Goal: Information Seeking & Learning: Learn about a topic

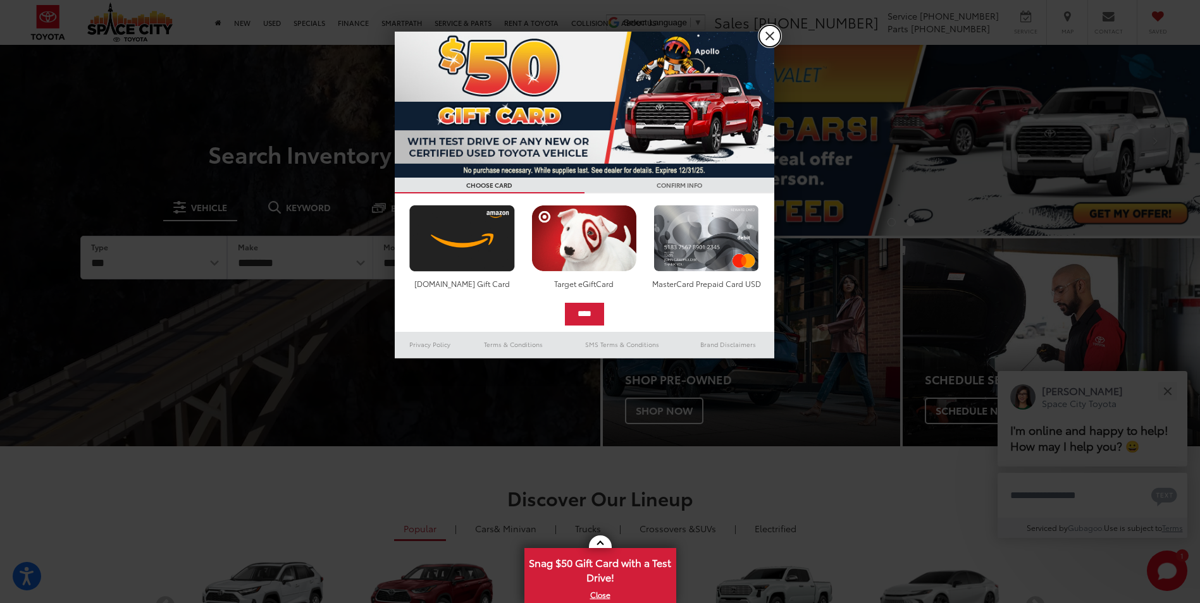
click at [767, 35] on link "X" at bounding box center [770, 36] width 22 height 22
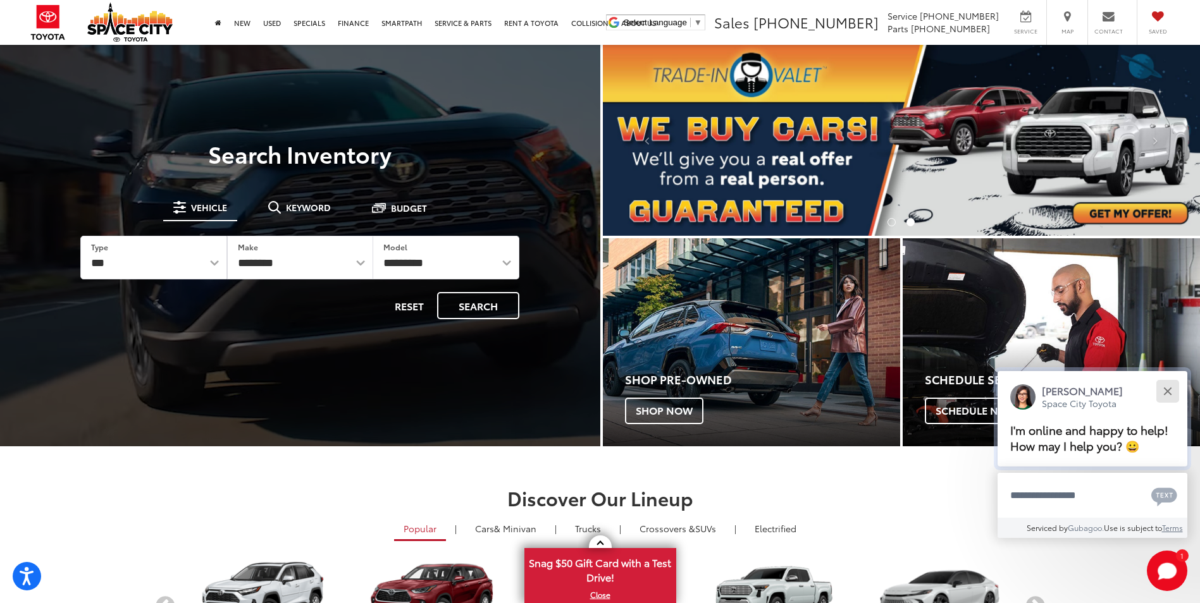
click at [1169, 393] on div "Close" at bounding box center [1167, 391] width 8 height 8
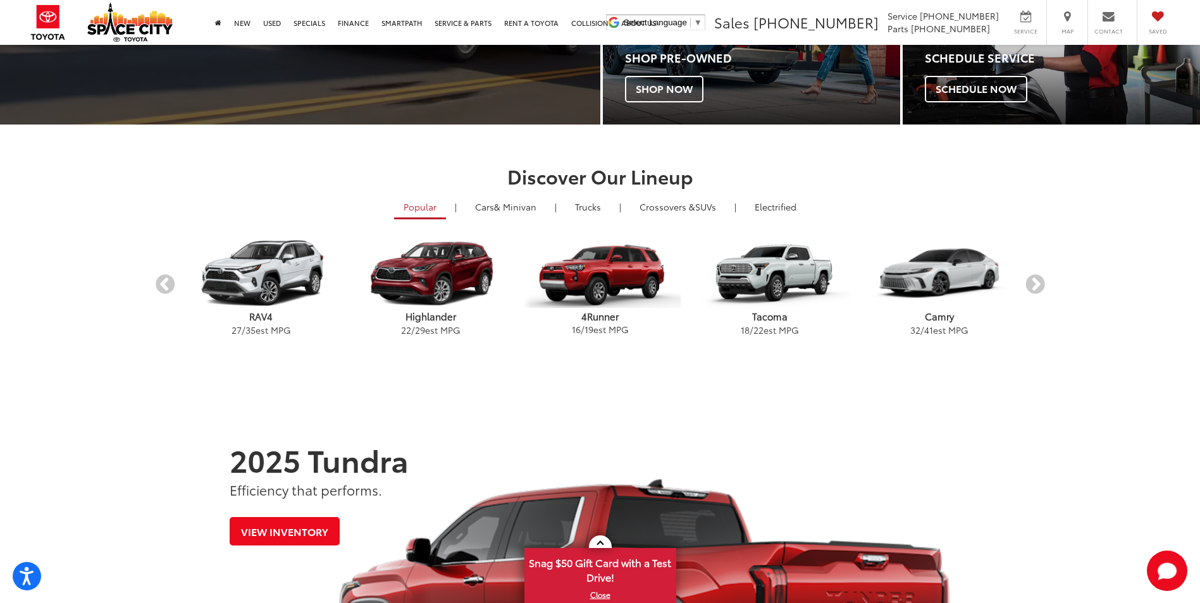
scroll to position [316, 0]
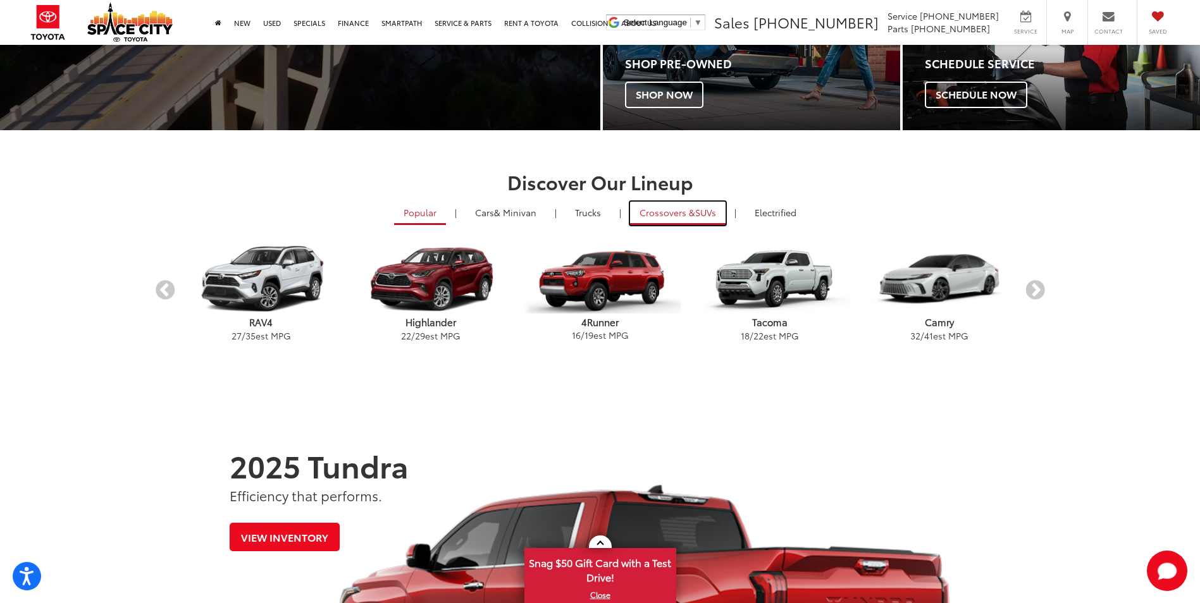
click at [679, 214] on span "Crossovers &" at bounding box center [667, 212] width 56 height 13
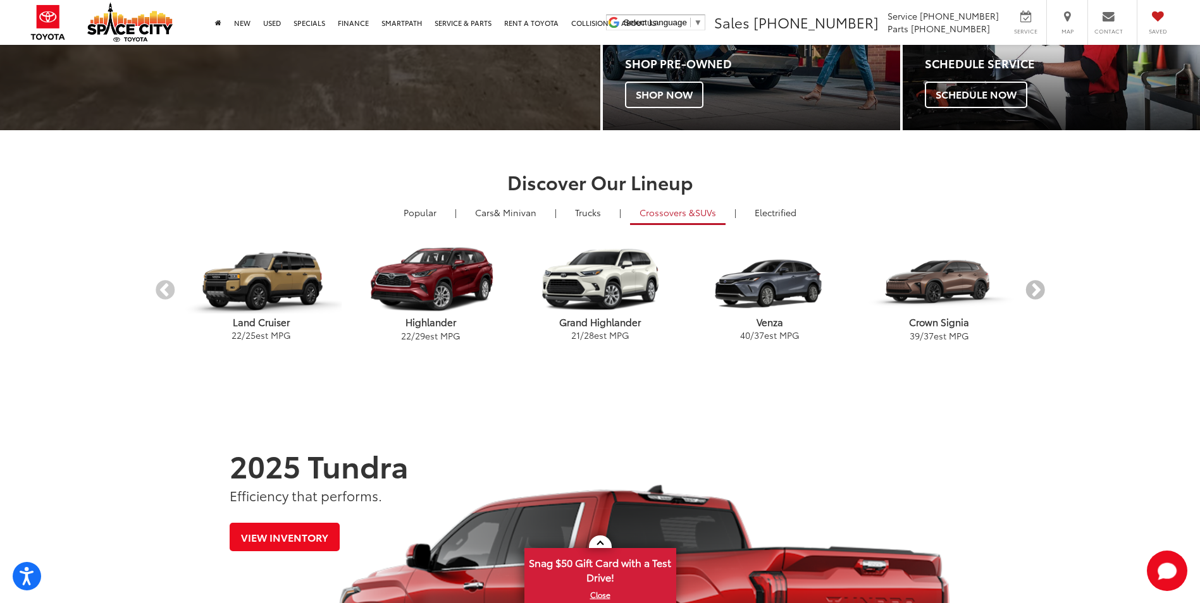
click at [1035, 292] on button "Next" at bounding box center [1035, 291] width 22 height 22
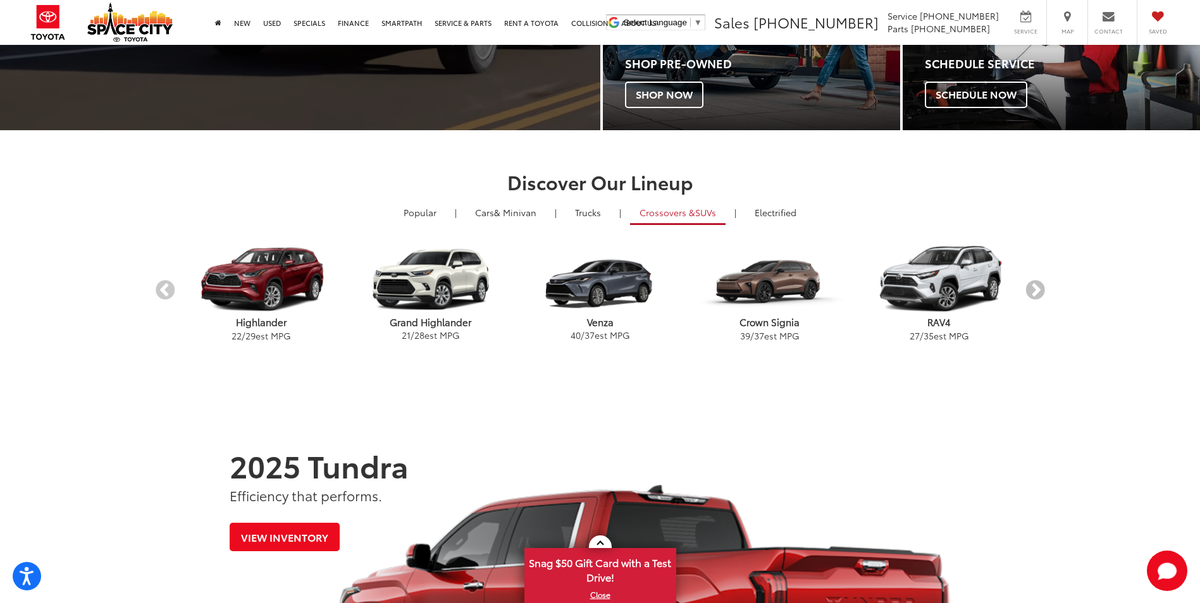
click at [1033, 292] on button "Next" at bounding box center [1035, 291] width 22 height 22
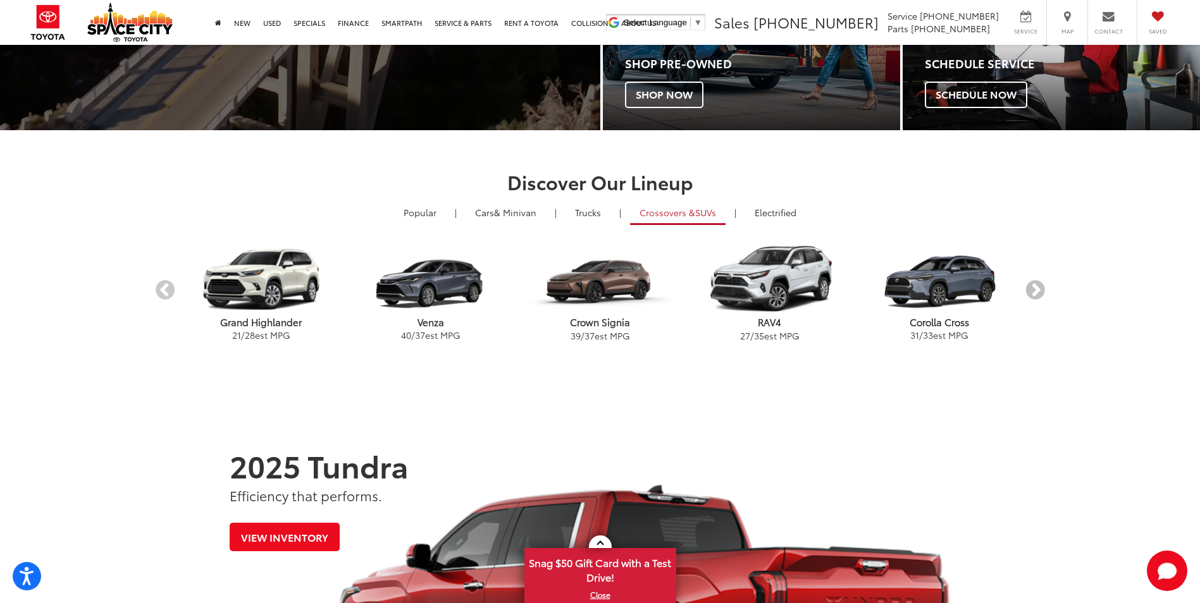
click at [1033, 292] on button "Next" at bounding box center [1035, 291] width 22 height 22
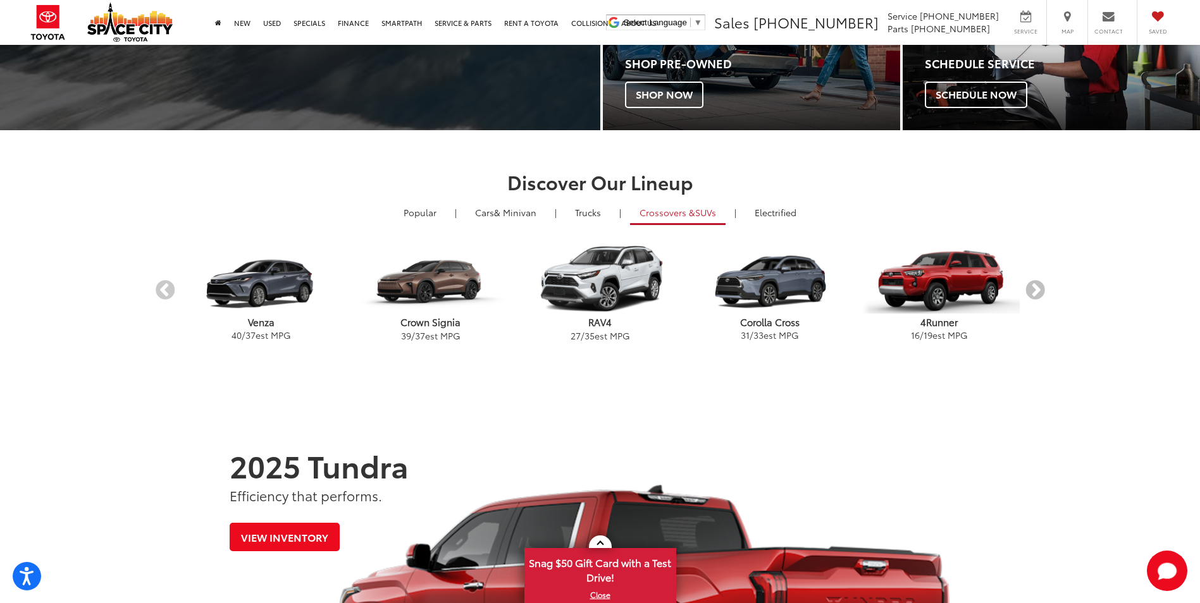
click at [1033, 292] on button "Next" at bounding box center [1035, 291] width 22 height 22
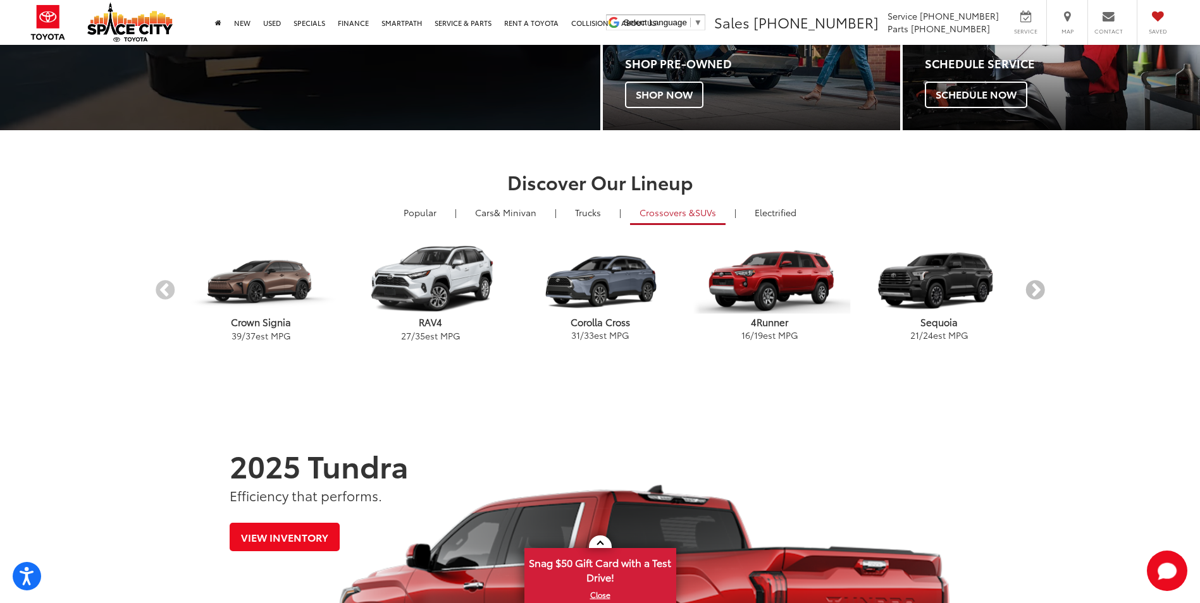
click at [1033, 292] on button "Next" at bounding box center [1035, 291] width 22 height 22
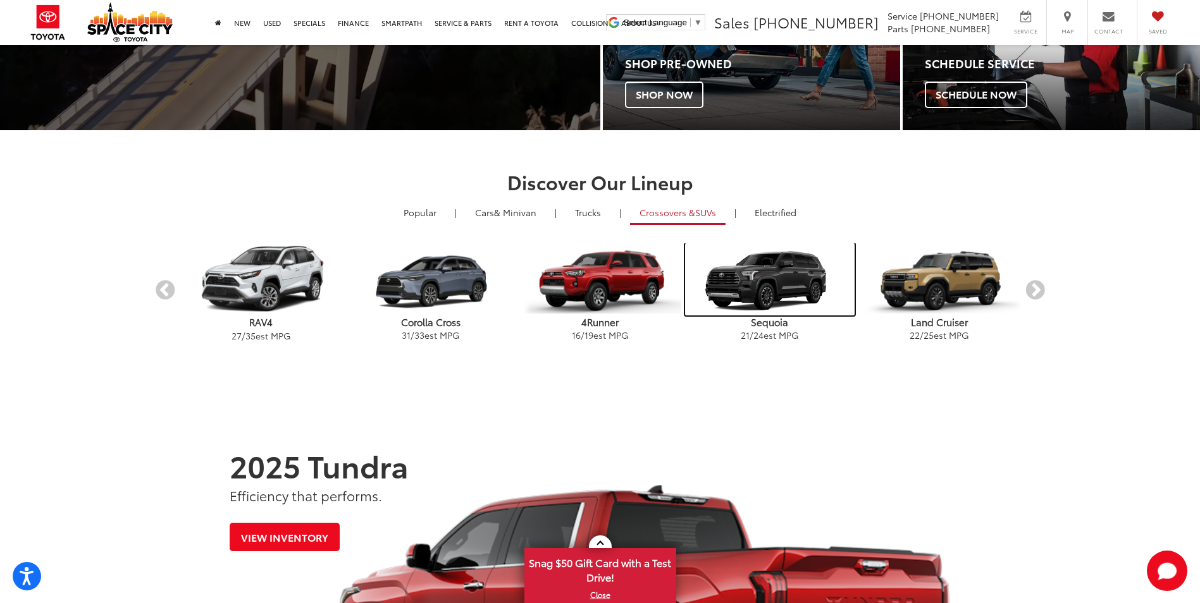
click at [777, 284] on img "carousel" at bounding box center [770, 280] width 170 height 72
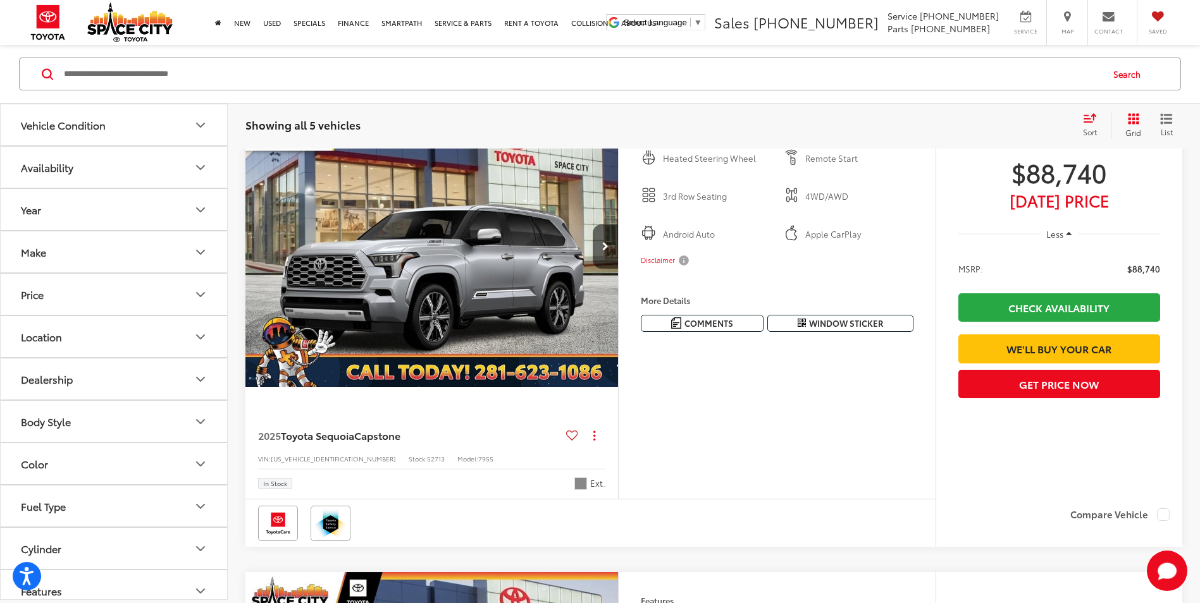
scroll to position [1075, 0]
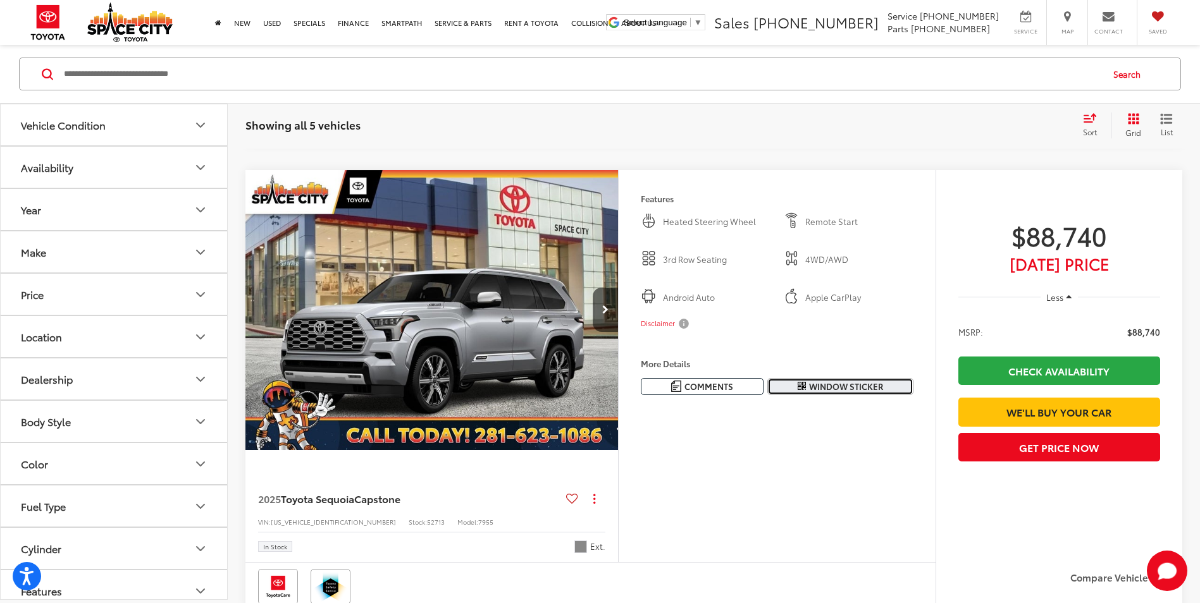
click at [838, 387] on span "Window Sticker" at bounding box center [846, 387] width 74 height 12
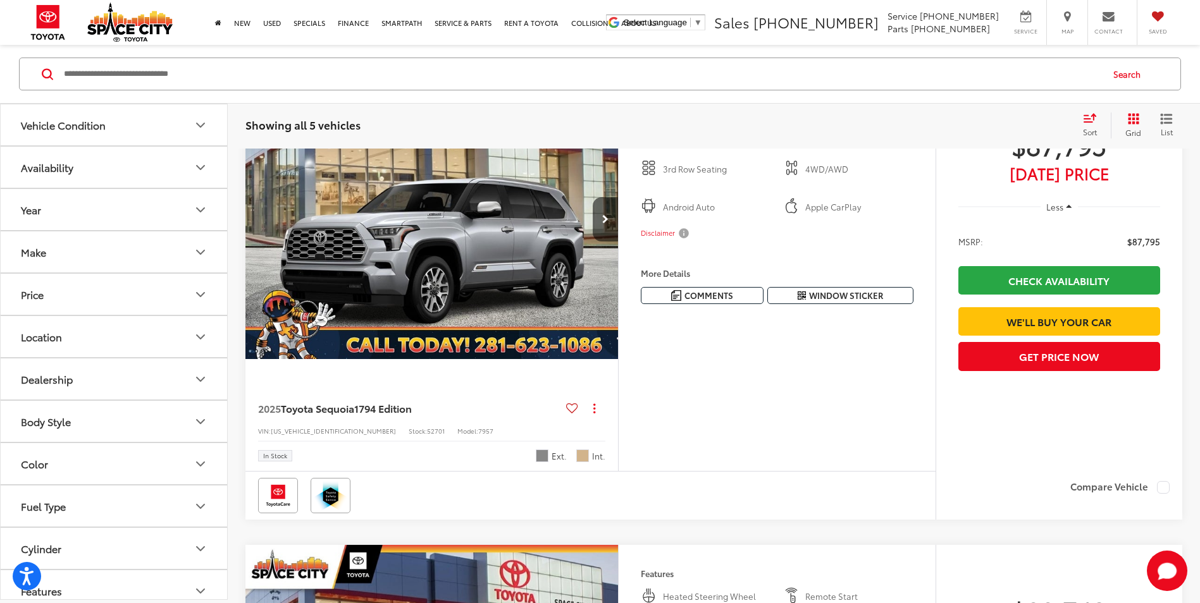
scroll to position [632, 0]
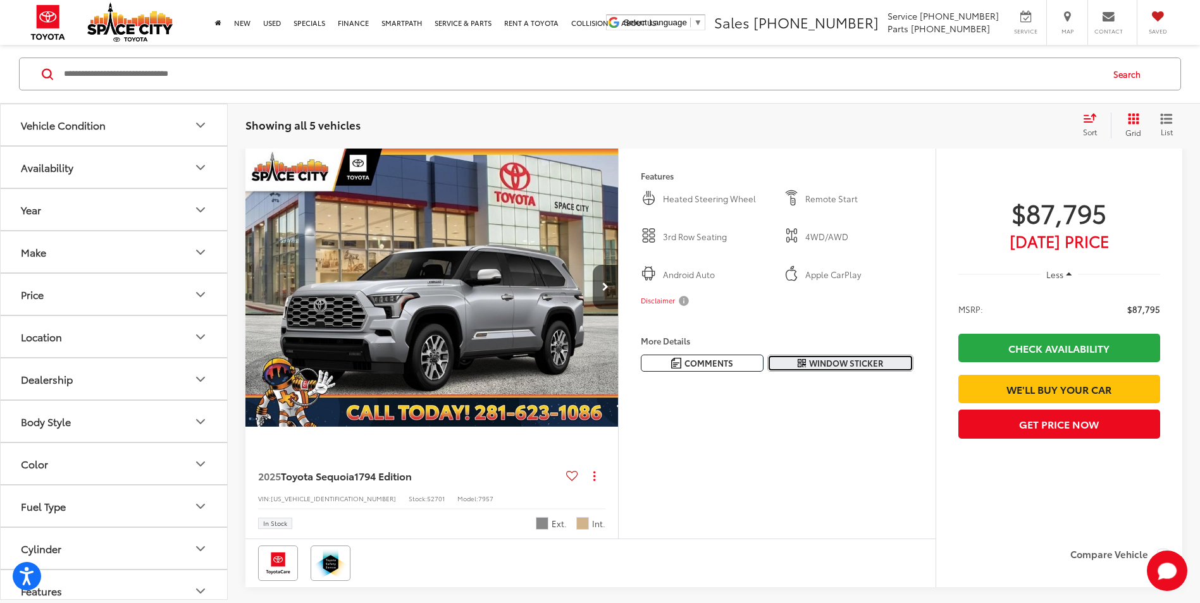
click at [844, 365] on span "Window Sticker" at bounding box center [846, 363] width 74 height 12
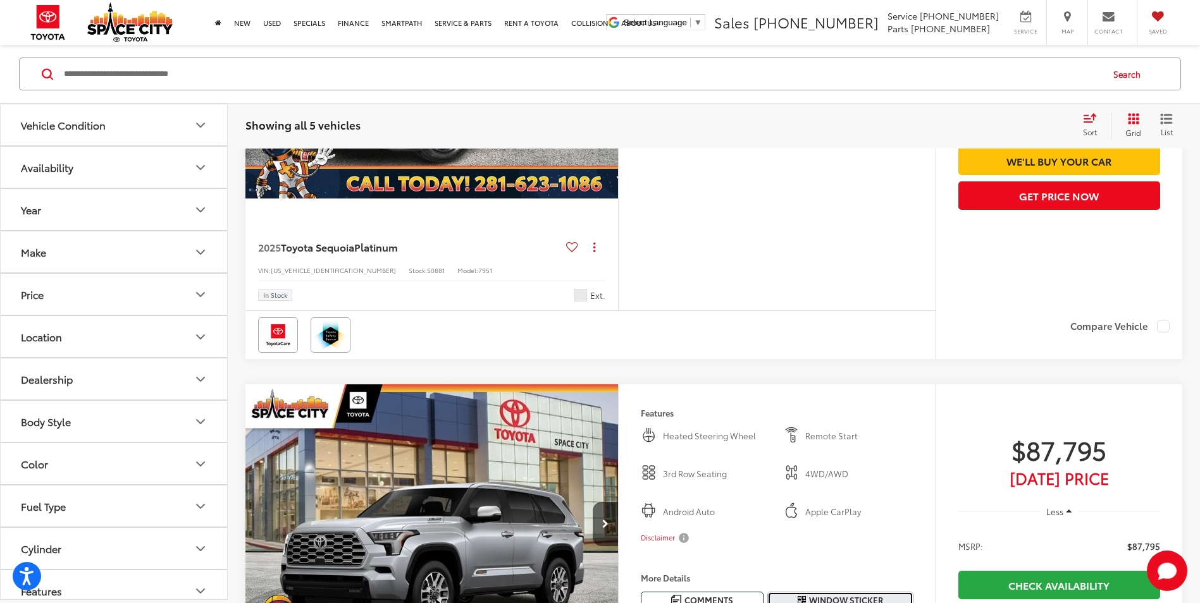
scroll to position [316, 0]
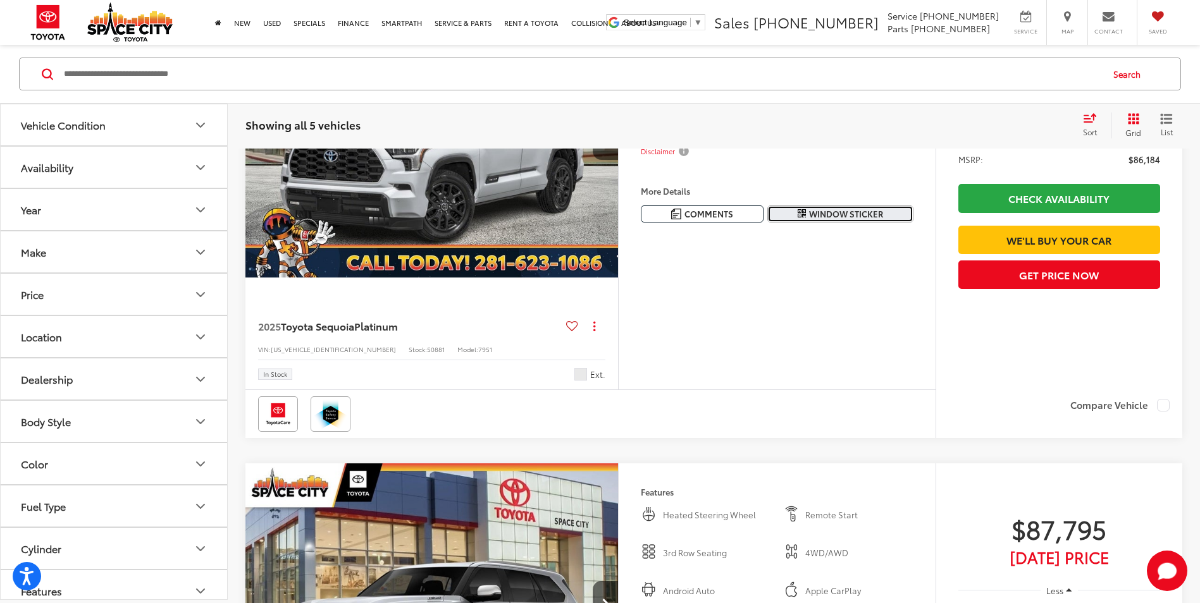
click at [830, 215] on span "Window Sticker" at bounding box center [846, 214] width 74 height 12
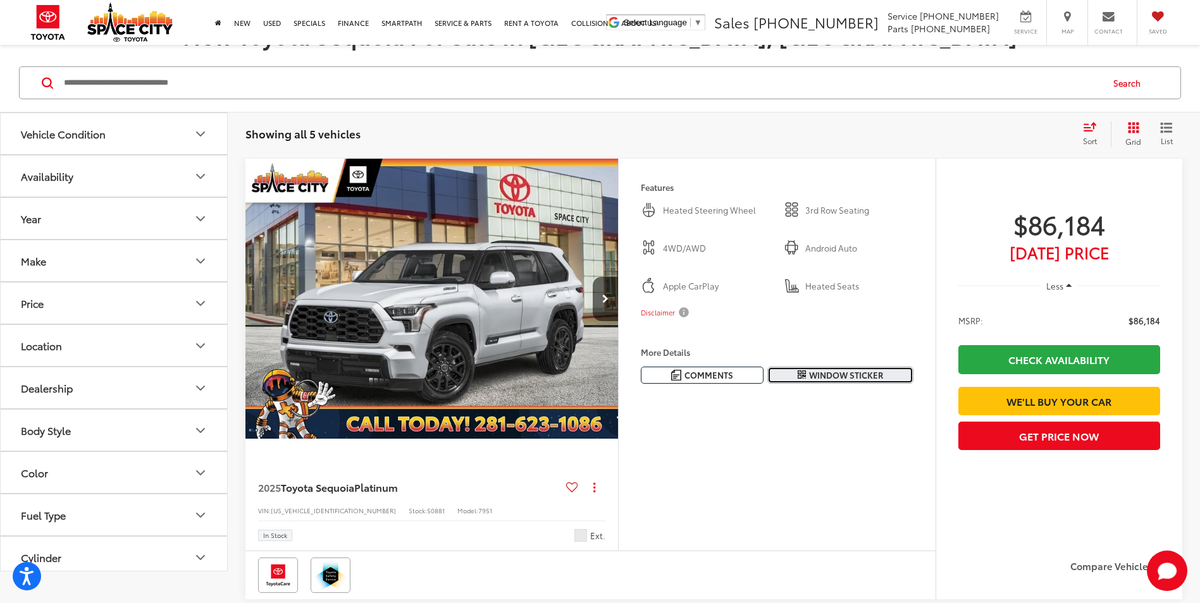
scroll to position [126, 0]
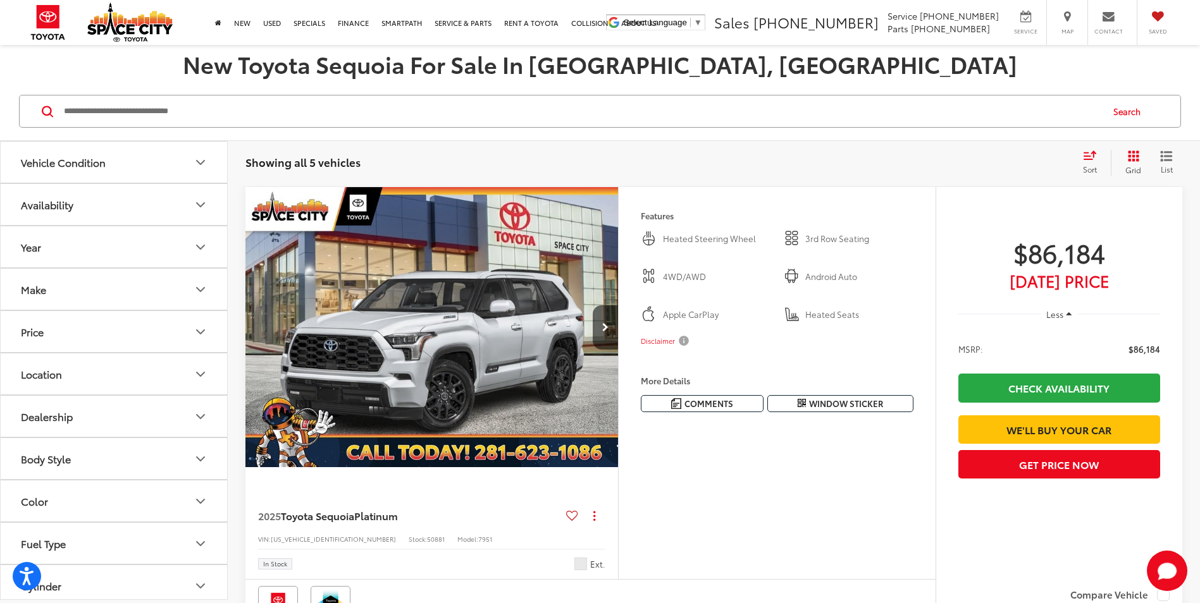
click at [439, 330] on img "2025 Toyota Sequoia Platinum 0" at bounding box center [432, 327] width 374 height 281
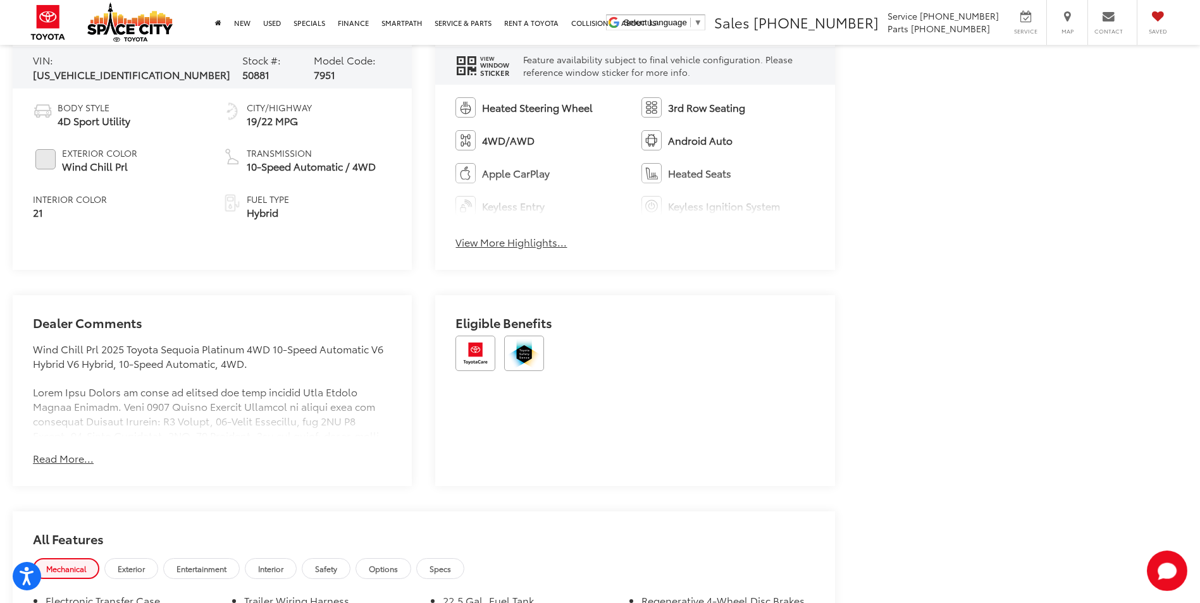
scroll to position [822, 0]
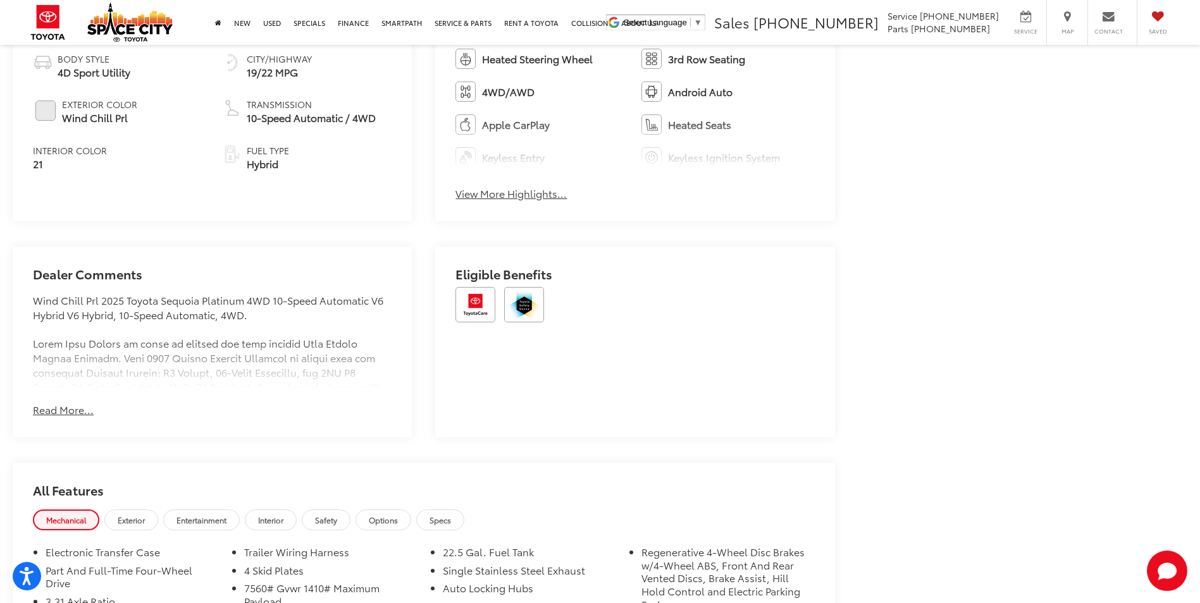
click at [75, 413] on button "Read More..." at bounding box center [63, 410] width 61 height 15
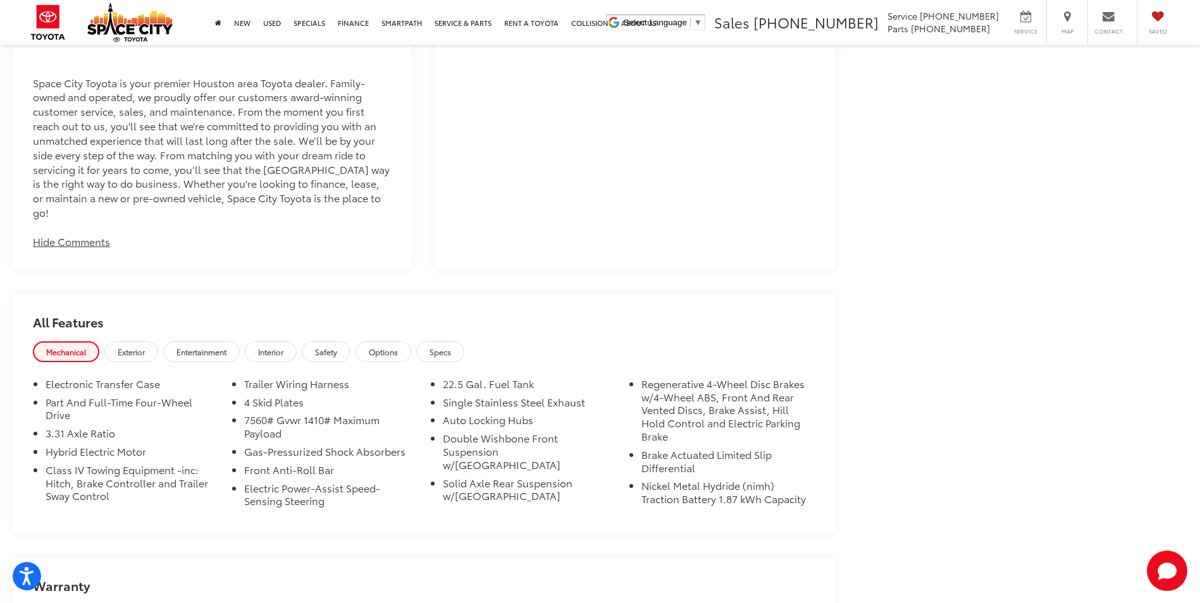
scroll to position [1644, 0]
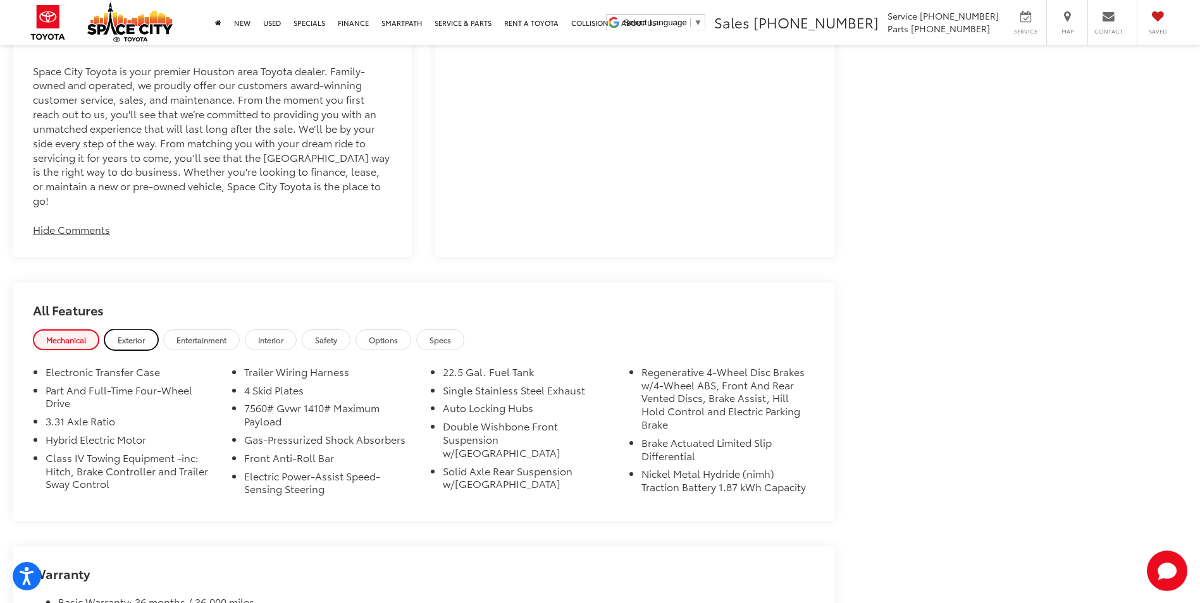
click at [133, 335] on span "Exterior" at bounding box center [131, 340] width 27 height 11
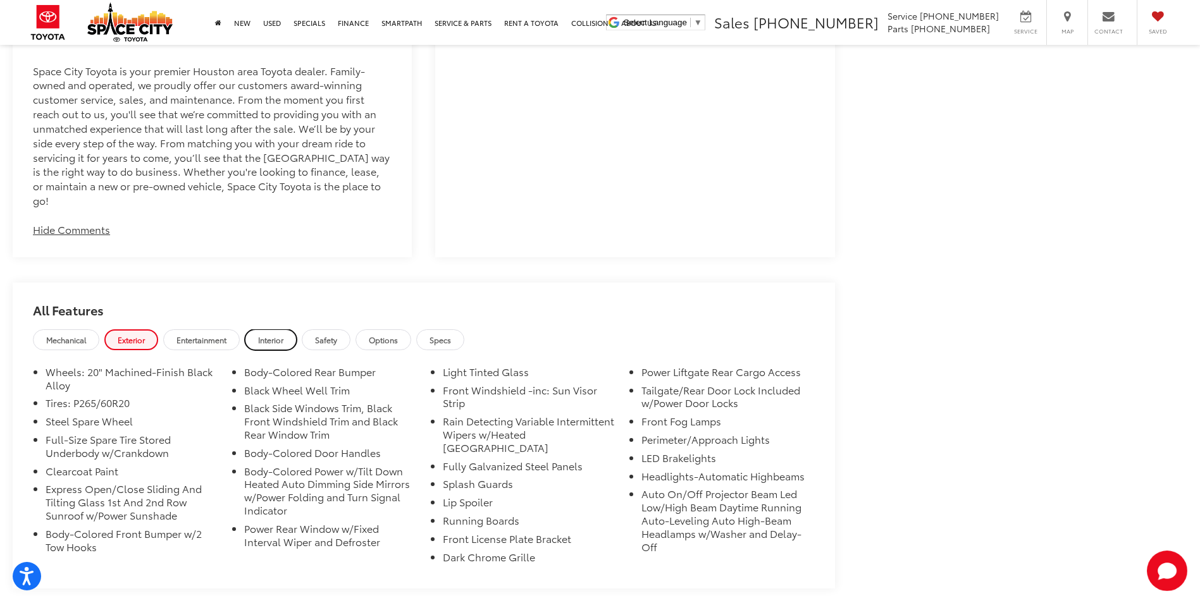
click at [271, 335] on span "Interior" at bounding box center [270, 340] width 25 height 11
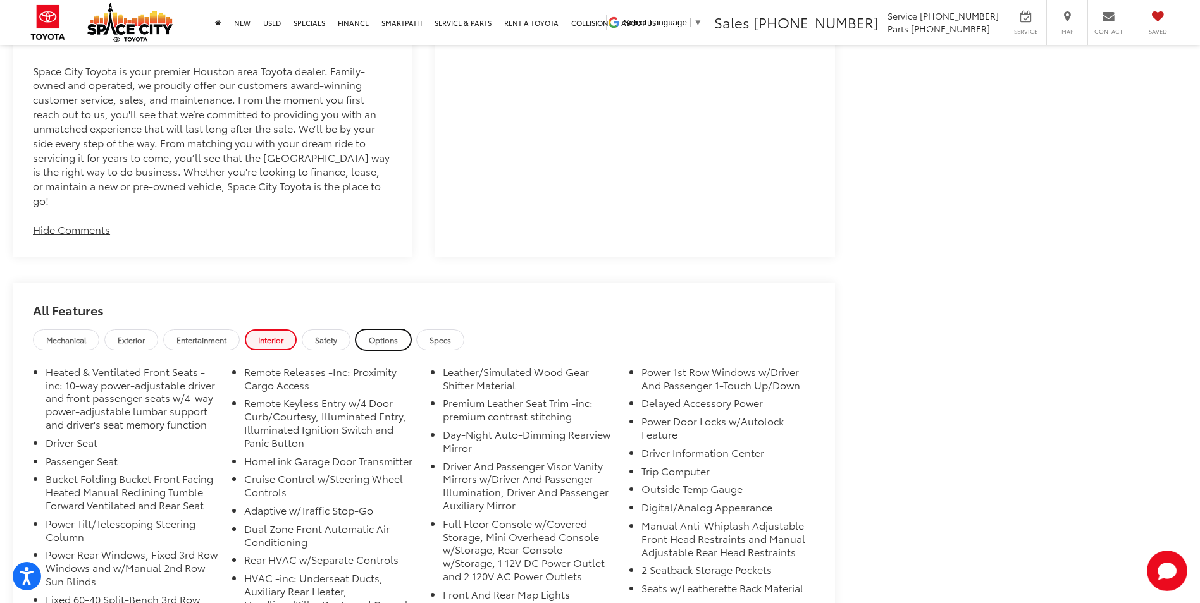
click at [383, 335] on span "Options" at bounding box center [383, 340] width 29 height 11
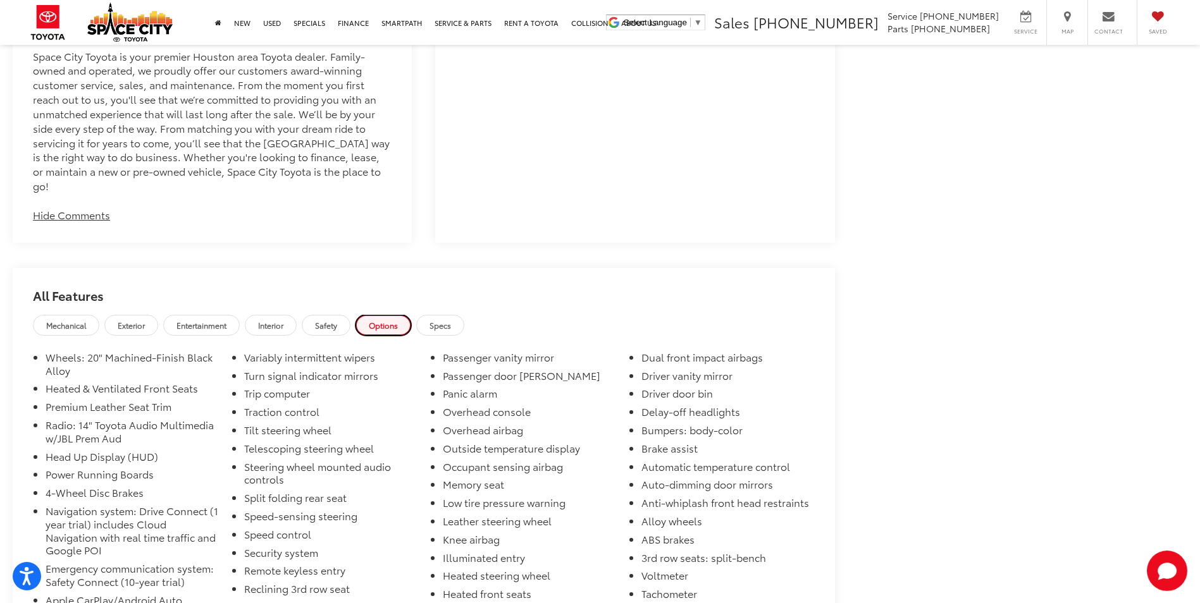
scroll to position [1708, 0]
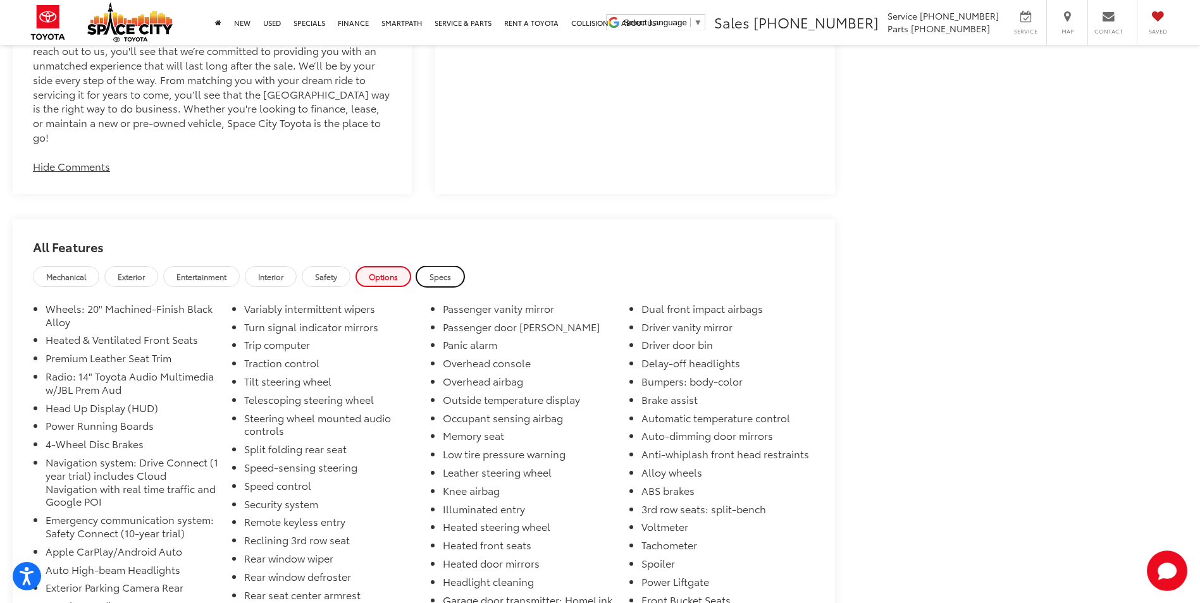
click at [440, 271] on span "Specs" at bounding box center [440, 276] width 22 height 11
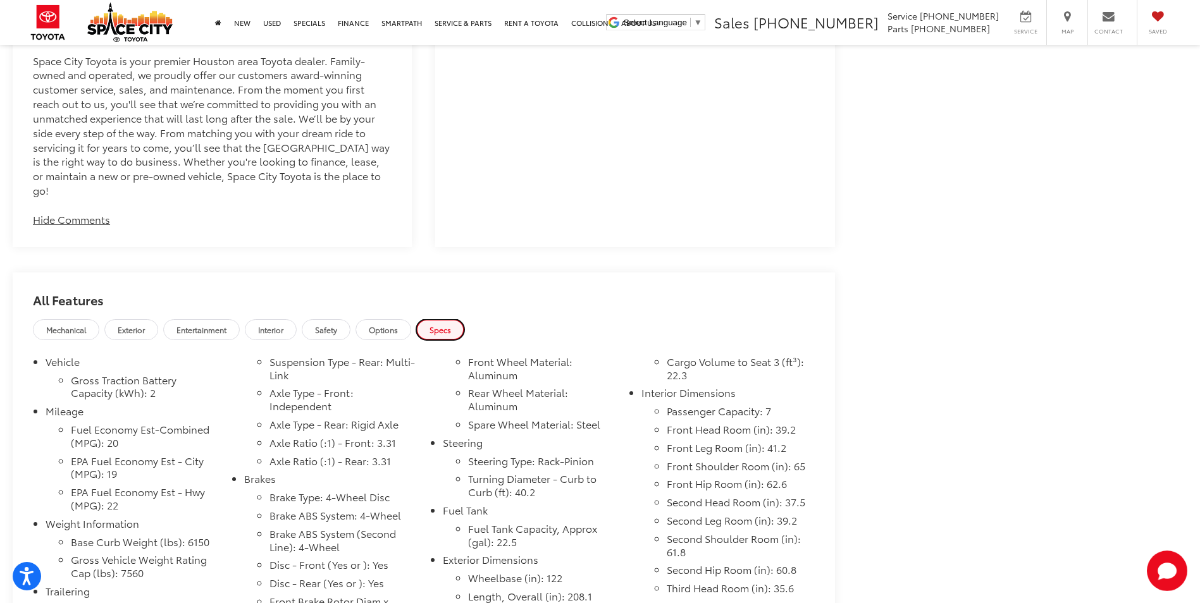
scroll to position [1518, 0]
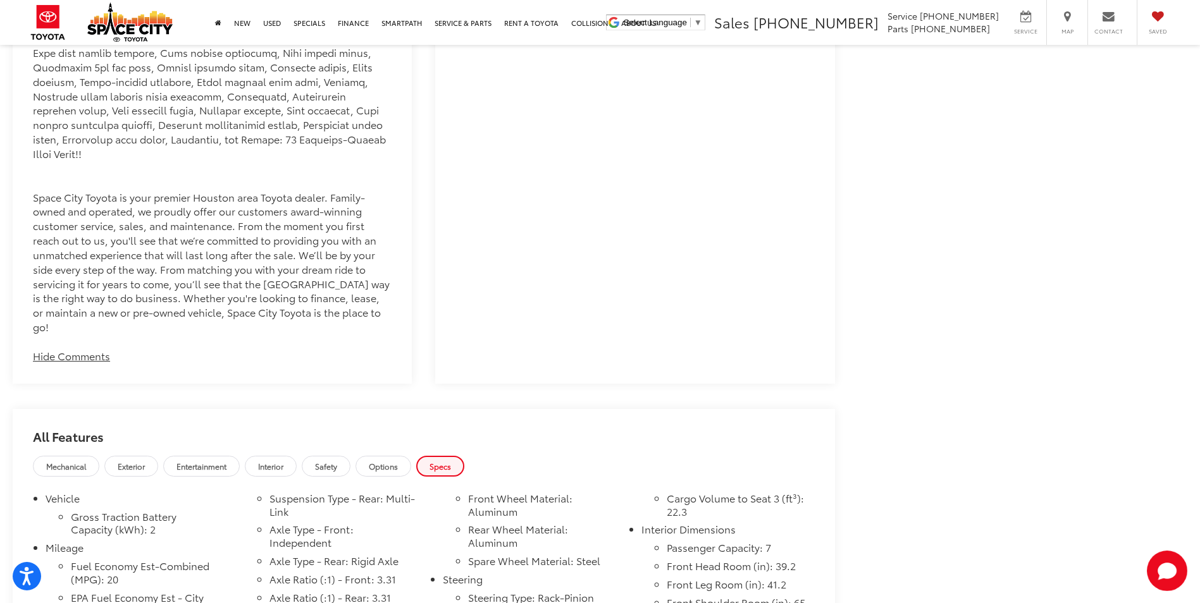
click at [82, 349] on button "Hide Comments" at bounding box center [71, 356] width 77 height 15
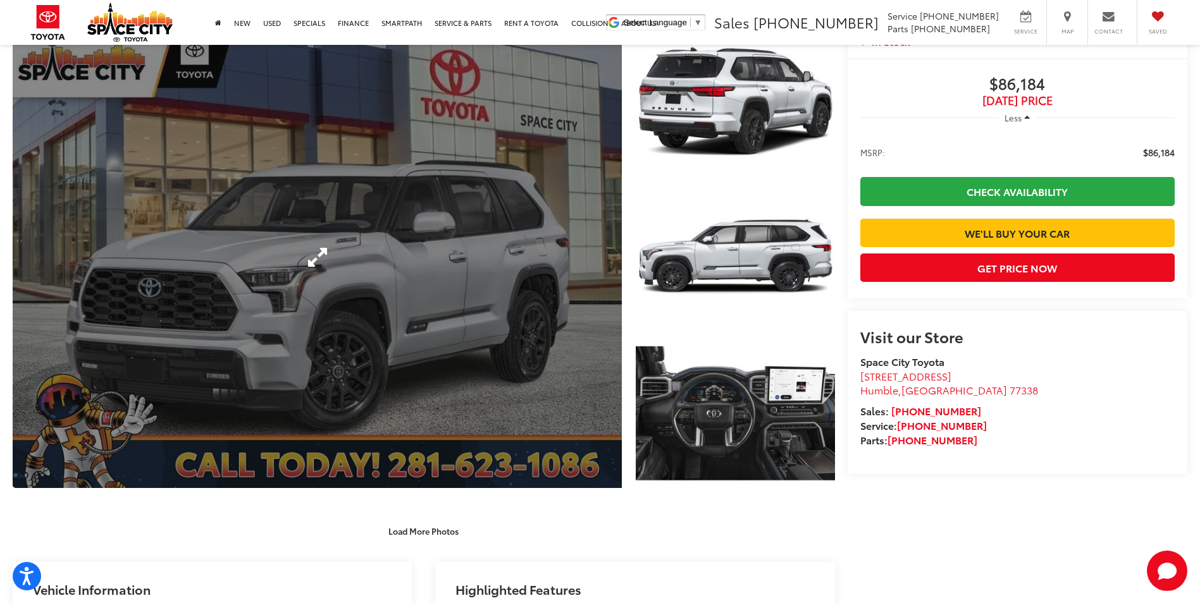
scroll to position [316, 0]
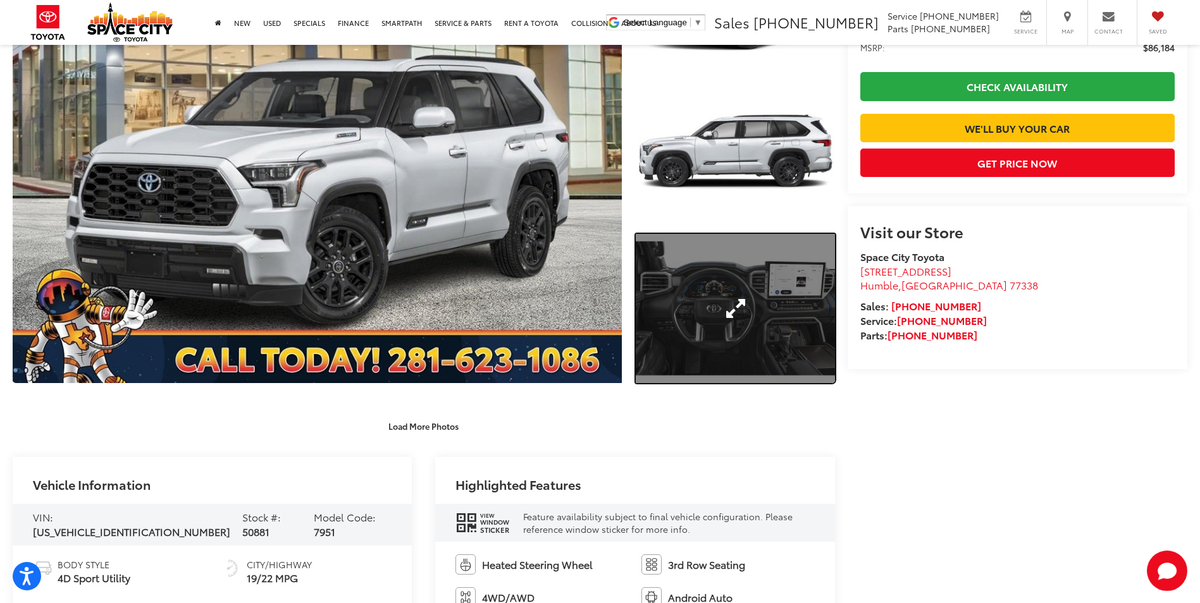
click at [734, 329] on link "Expand Photo 3" at bounding box center [735, 308] width 199 height 149
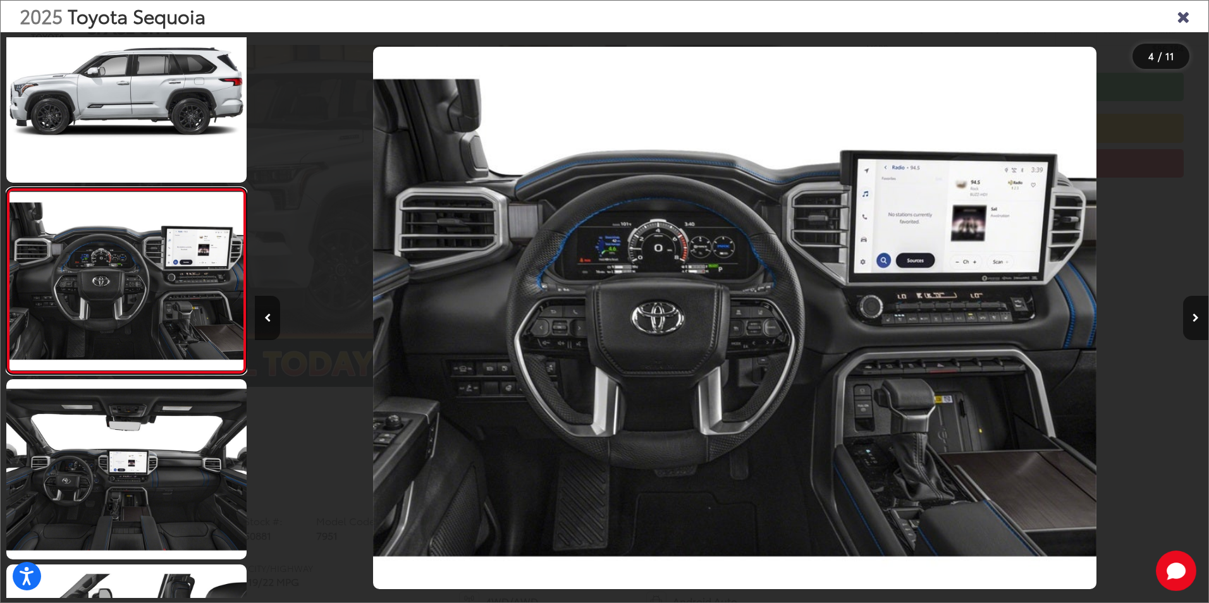
scroll to position [0, 2861]
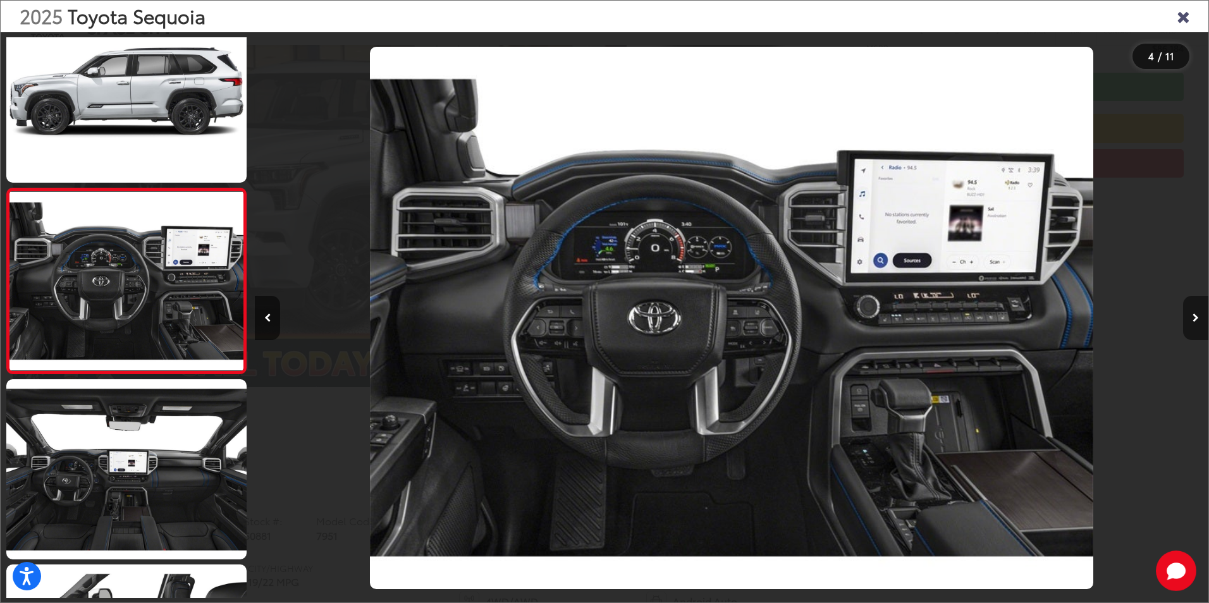
click at [1197, 317] on icon "Next image" at bounding box center [1196, 318] width 6 height 9
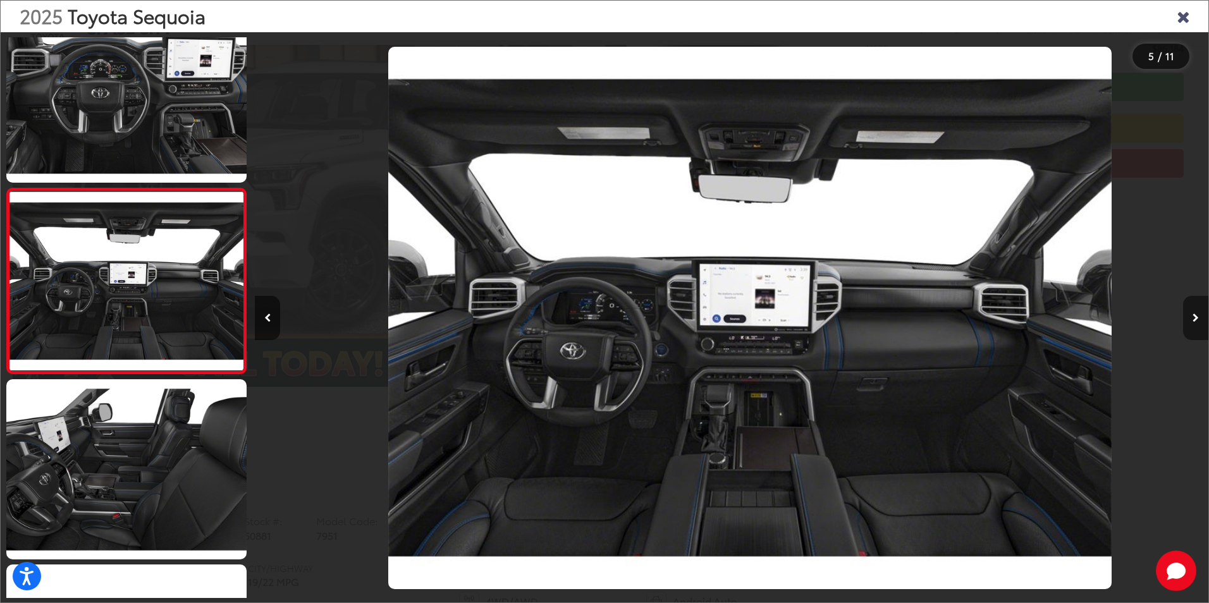
scroll to position [0, 3815]
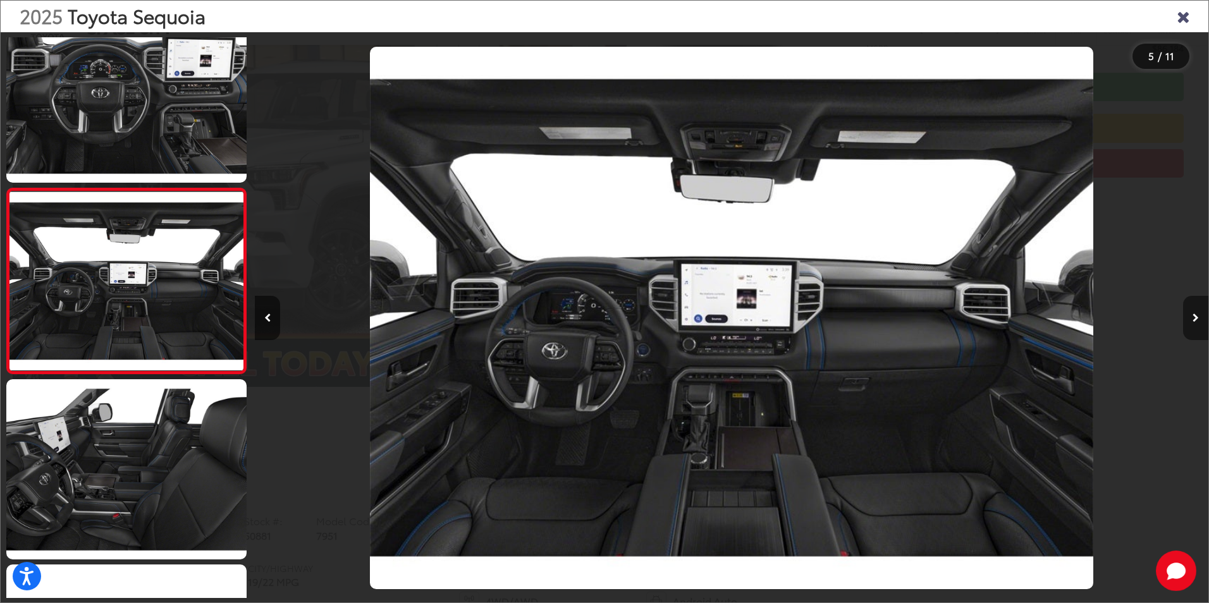
click at [1196, 317] on icon "Next image" at bounding box center [1196, 318] width 6 height 9
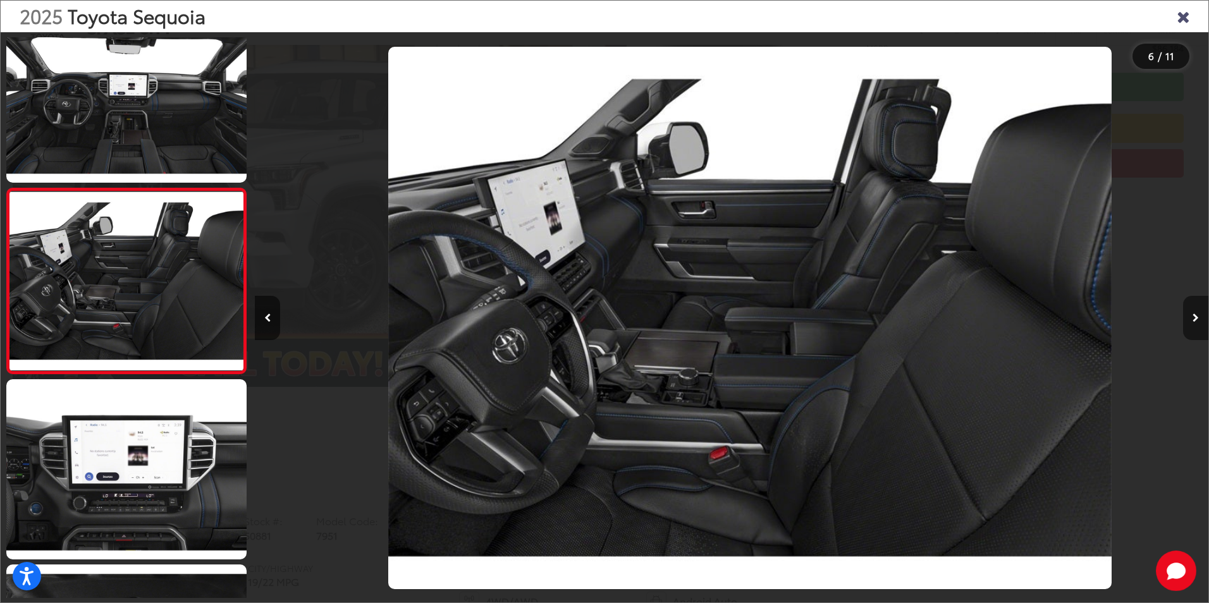
scroll to position [0, 4769]
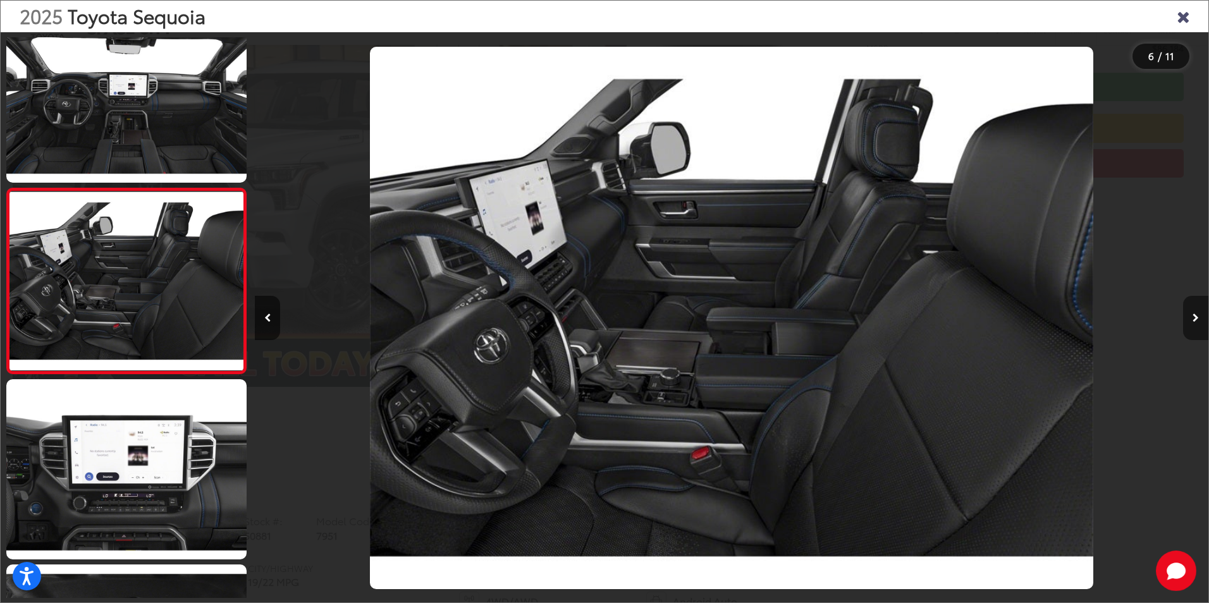
click at [1196, 317] on icon "Next image" at bounding box center [1196, 318] width 6 height 9
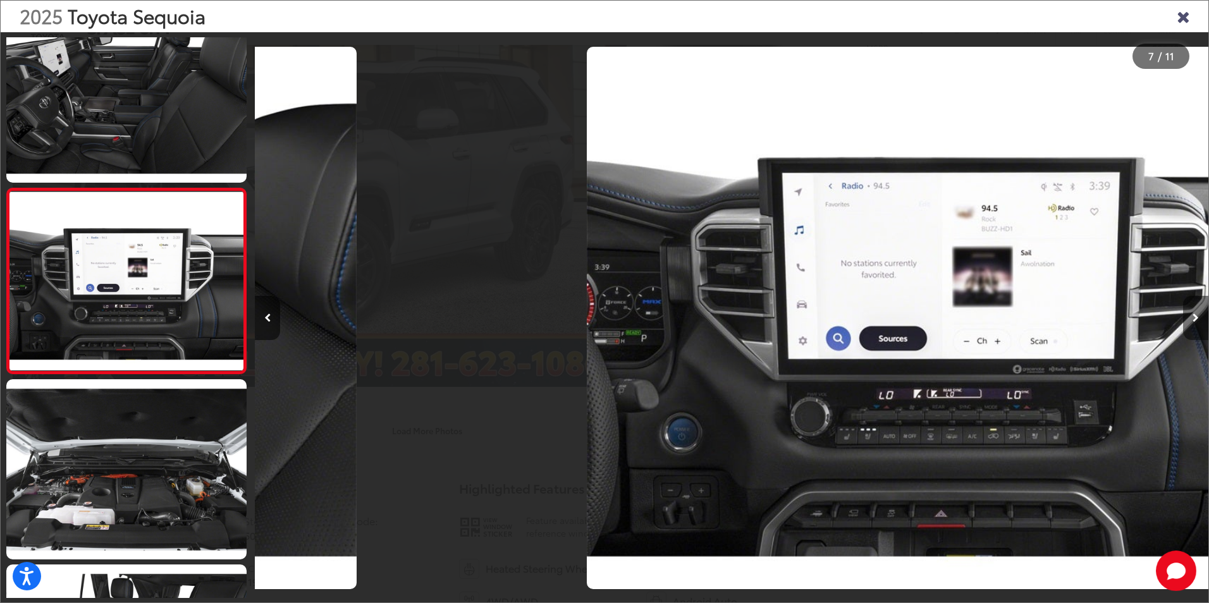
scroll to position [0, 5723]
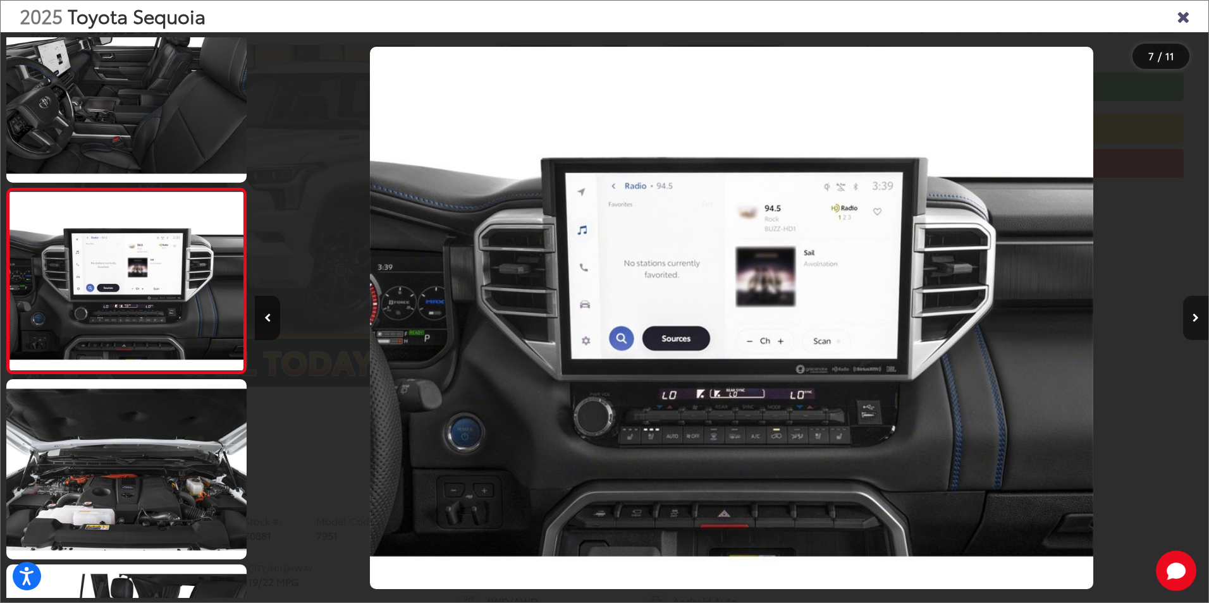
click at [1198, 317] on icon "Next image" at bounding box center [1196, 318] width 6 height 9
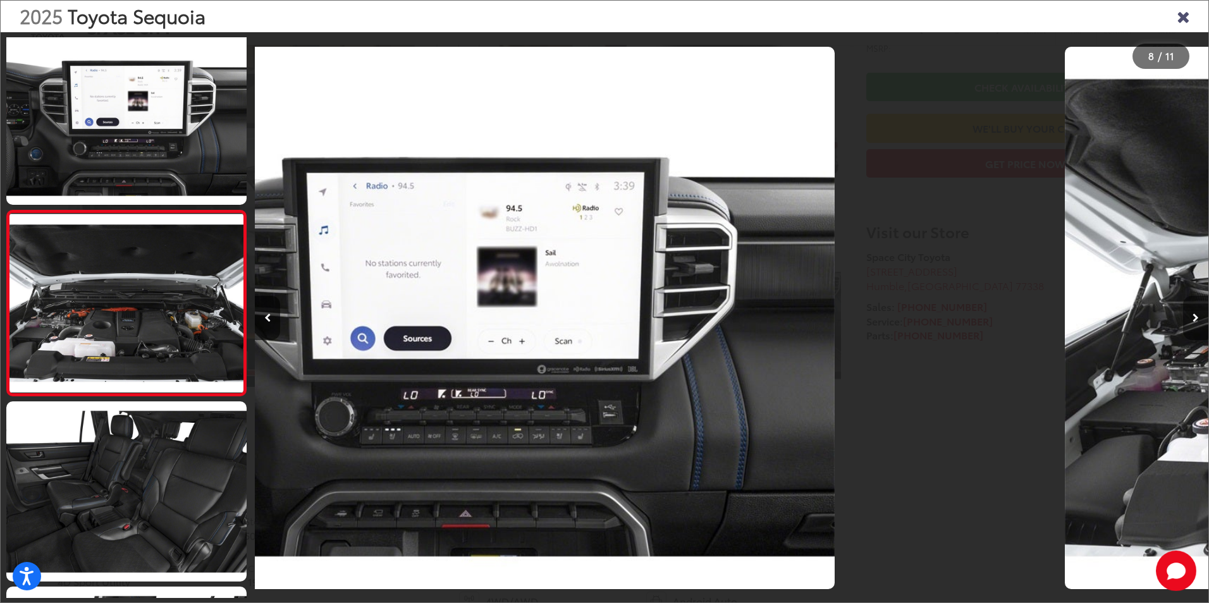
scroll to position [1147, 0]
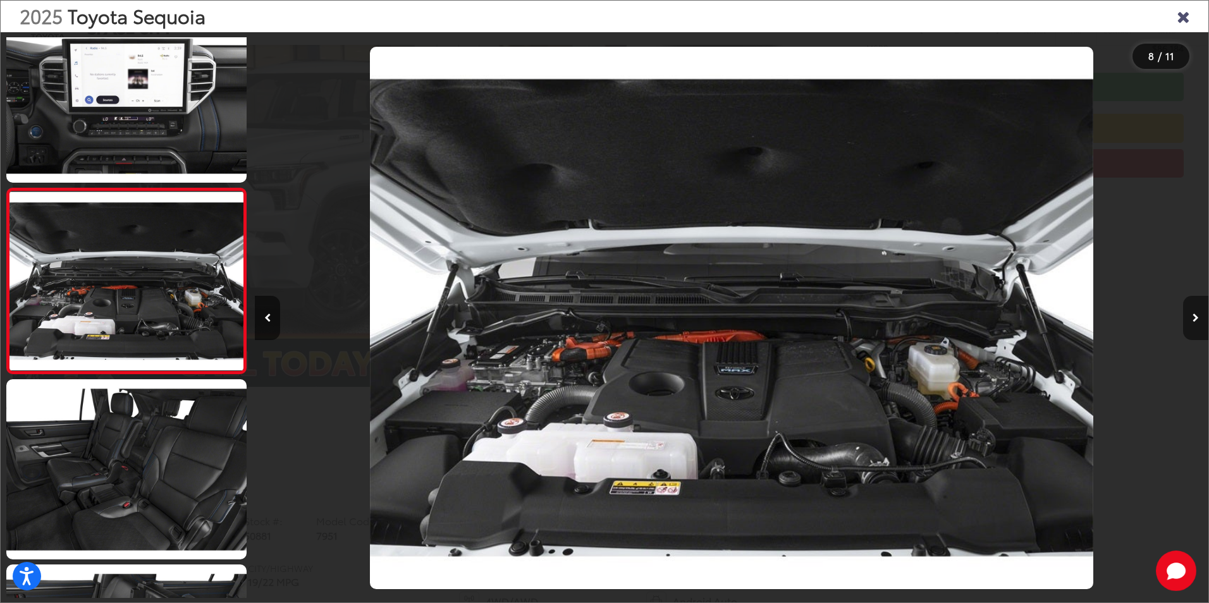
click at [1197, 317] on icon "Next image" at bounding box center [1196, 318] width 6 height 9
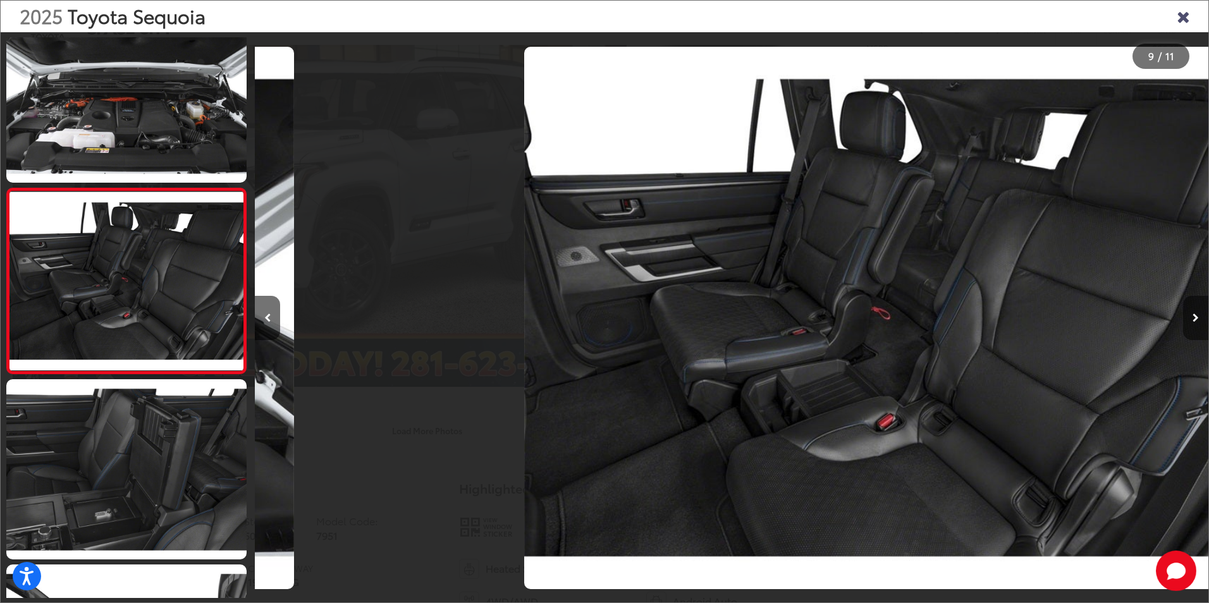
scroll to position [0, 7630]
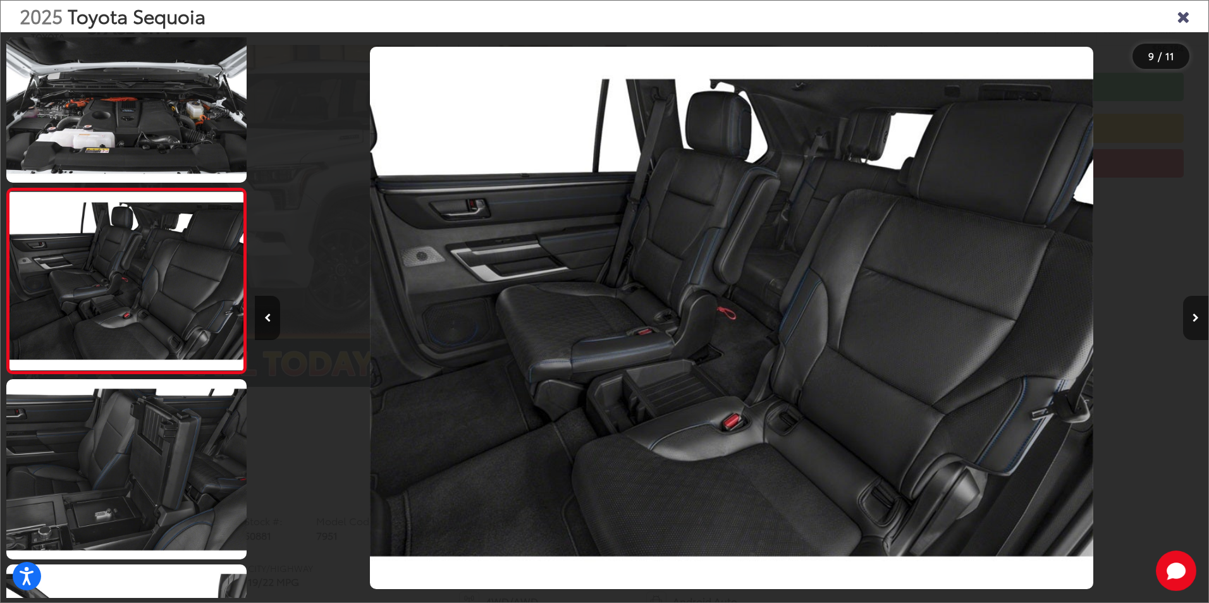
click at [1197, 317] on icon "Next image" at bounding box center [1196, 318] width 6 height 9
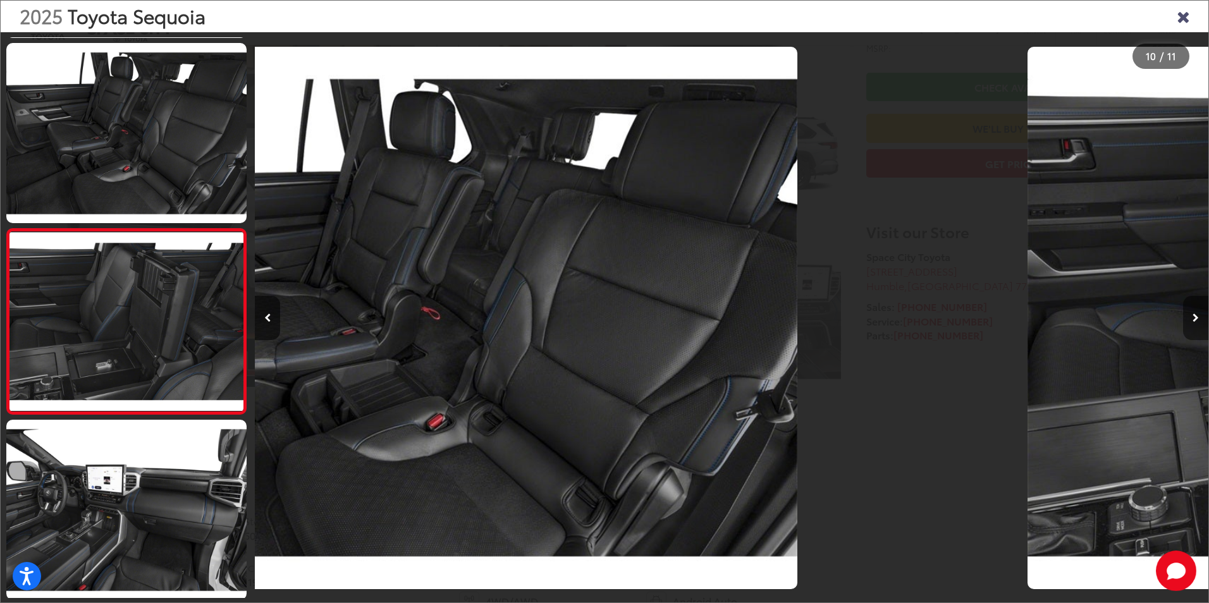
scroll to position [0, 0]
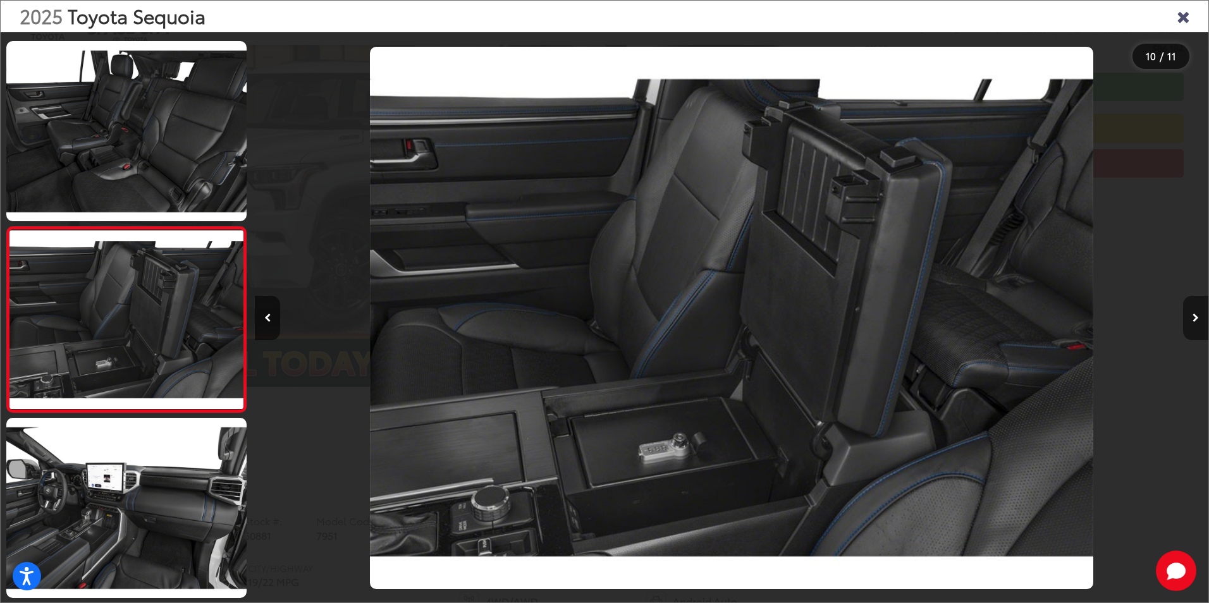
click at [1197, 318] on icon "Next image" at bounding box center [1196, 318] width 6 height 9
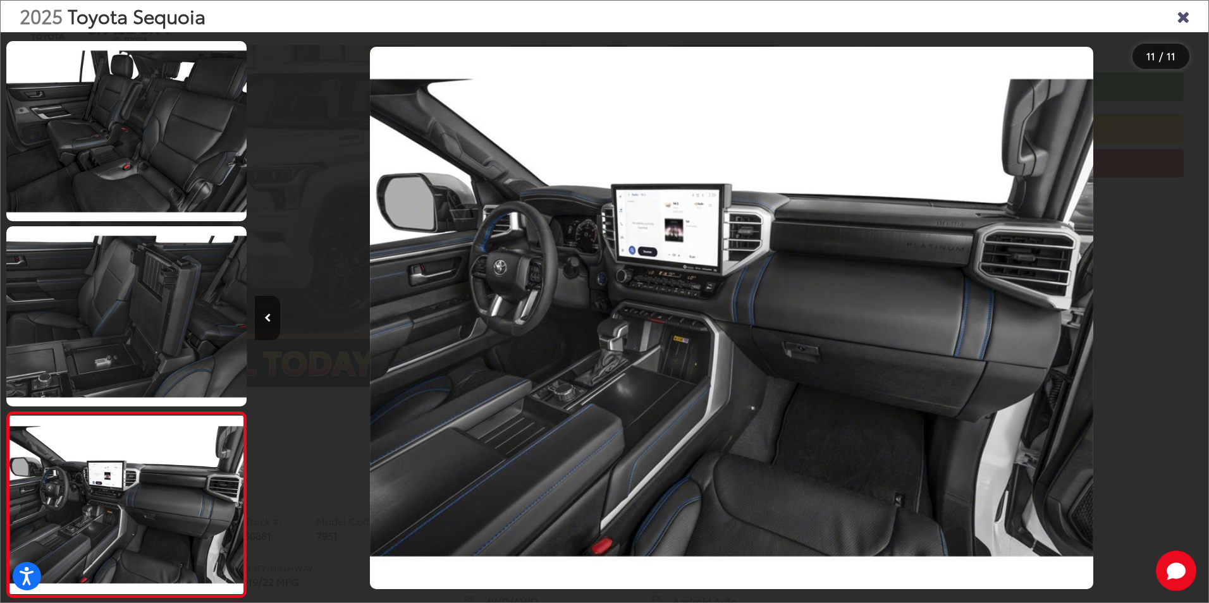
click at [1180, 19] on icon "Close gallery" at bounding box center [1183, 16] width 13 height 16
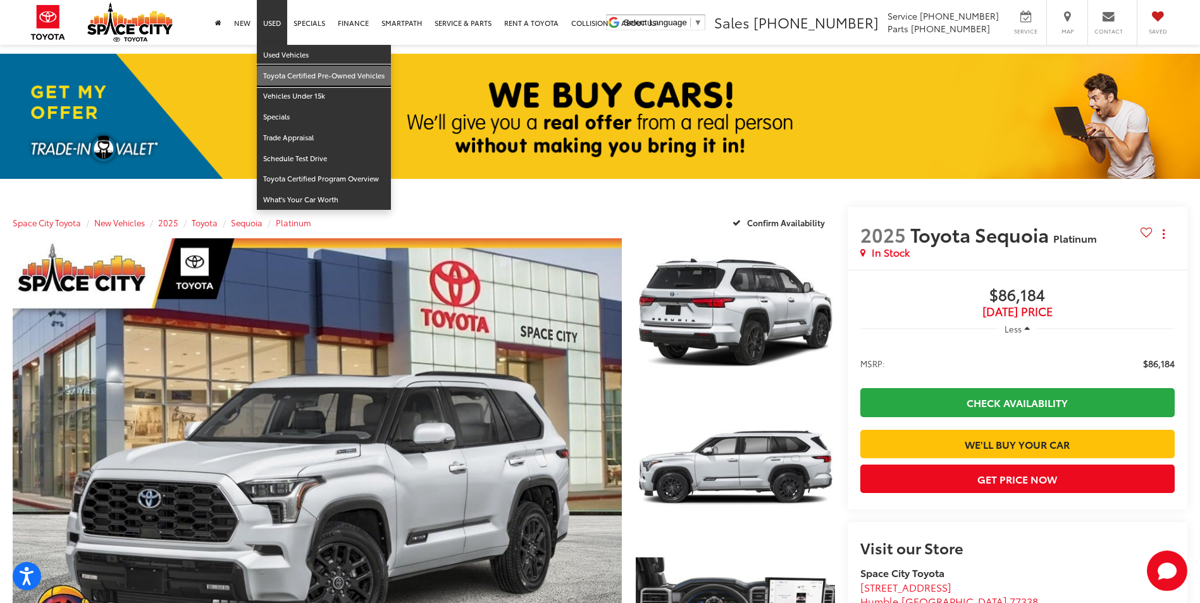
click at [291, 76] on link "Toyota Certified Pre-Owned Vehicles" at bounding box center [324, 76] width 134 height 21
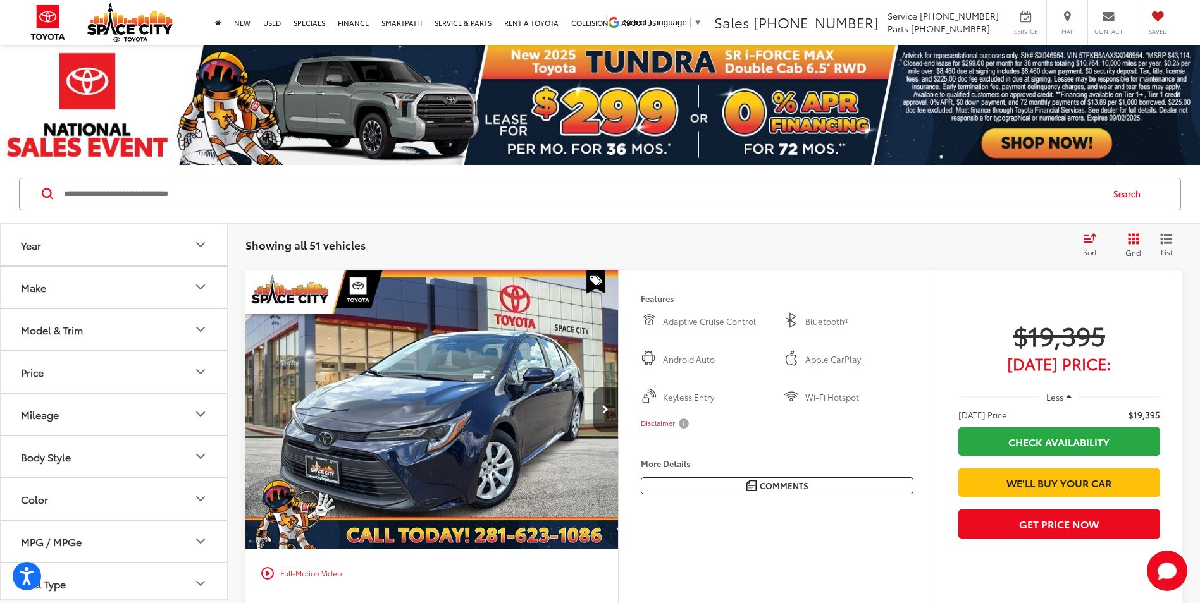
click at [201, 334] on icon "Model & Trim" at bounding box center [200, 329] width 15 height 15
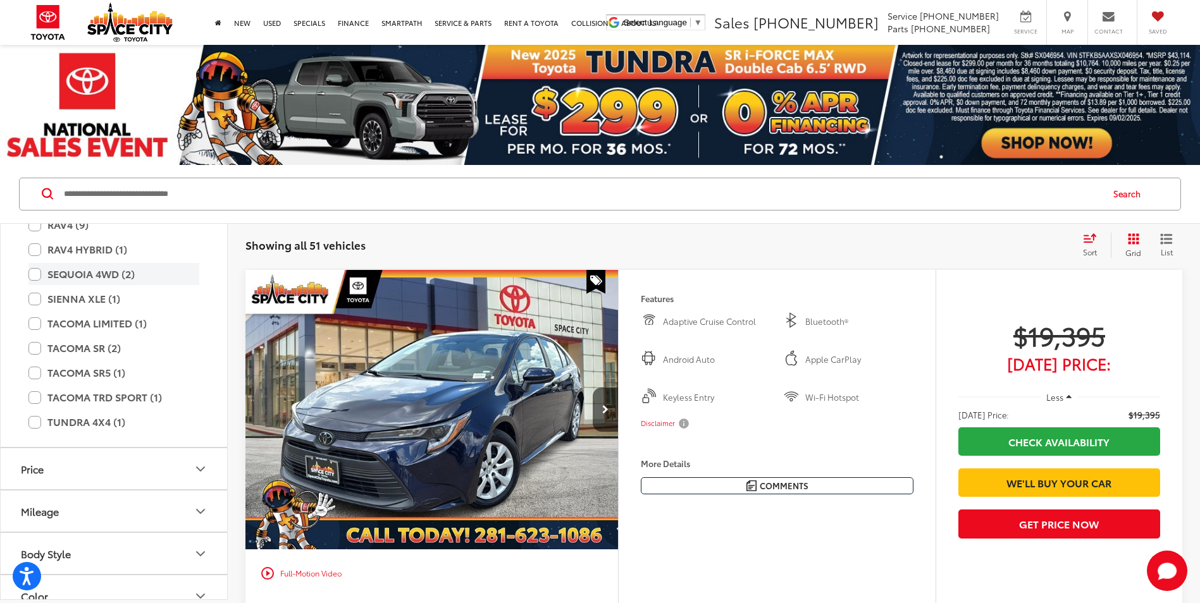
scroll to position [379, 0]
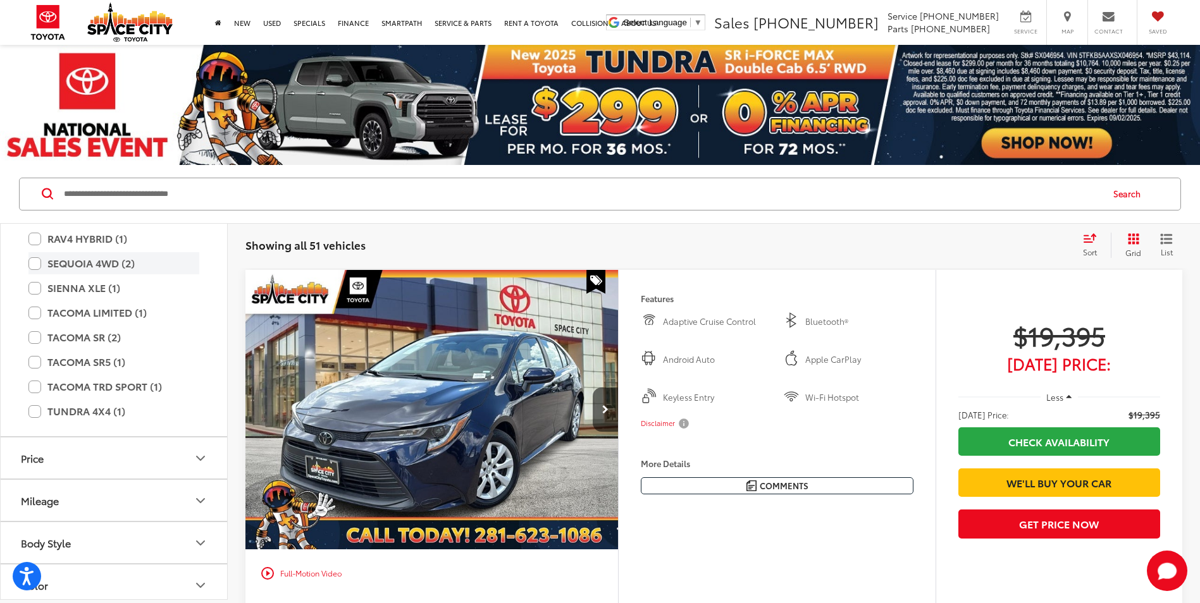
click at [35, 266] on label "SEQUOIA 4WD (2)" at bounding box center [113, 263] width 171 height 22
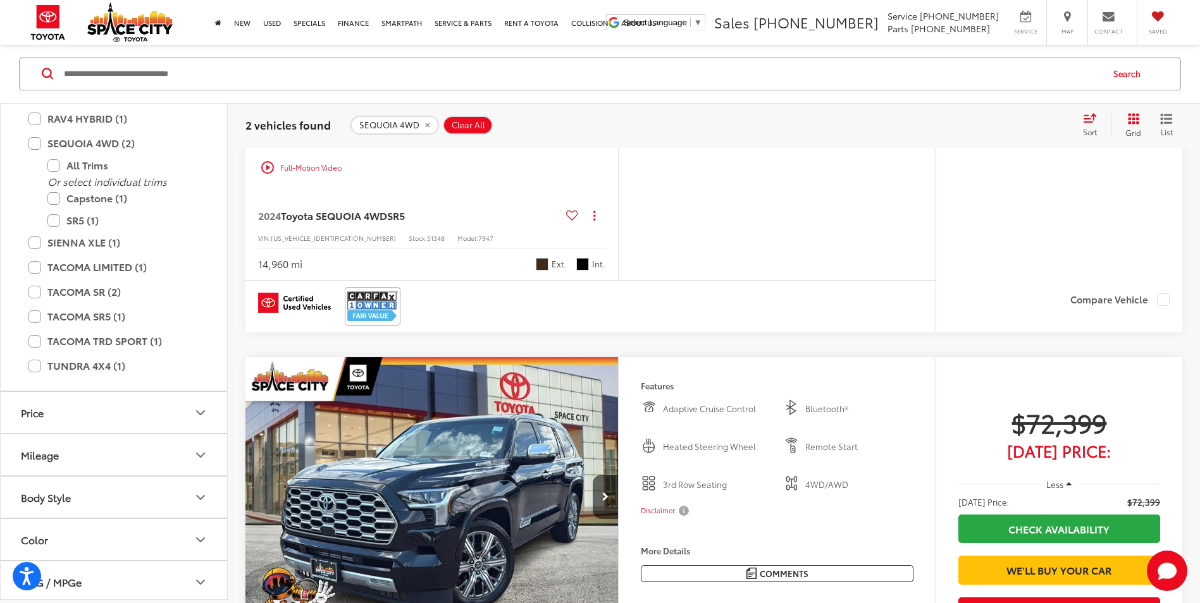
scroll to position [506, 0]
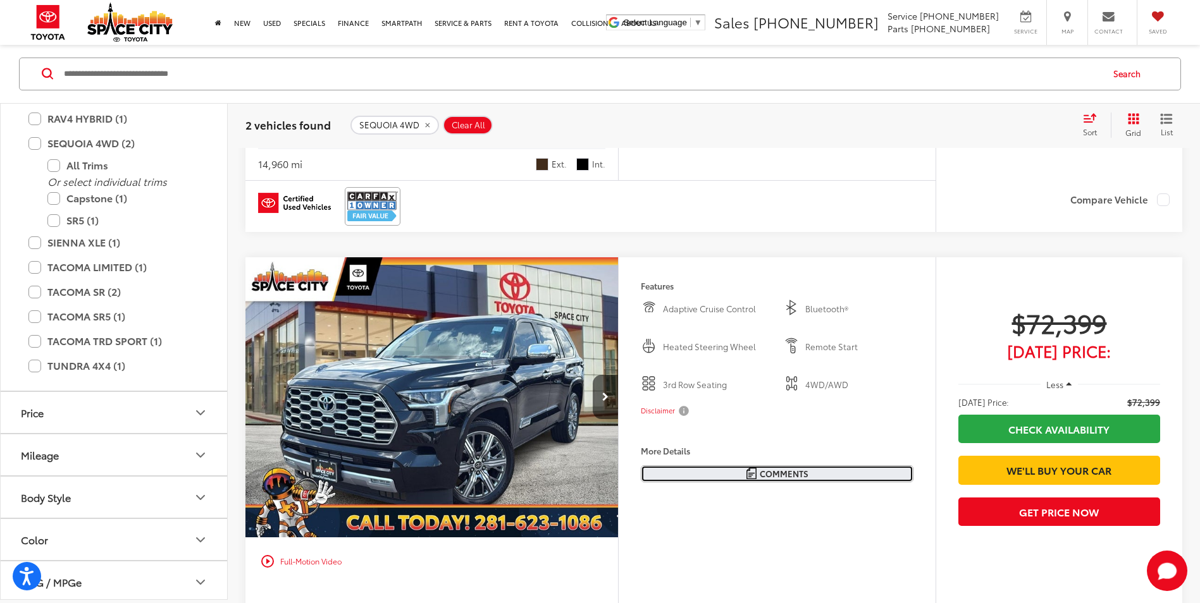
click at [786, 476] on span "Comments" at bounding box center [784, 474] width 49 height 12
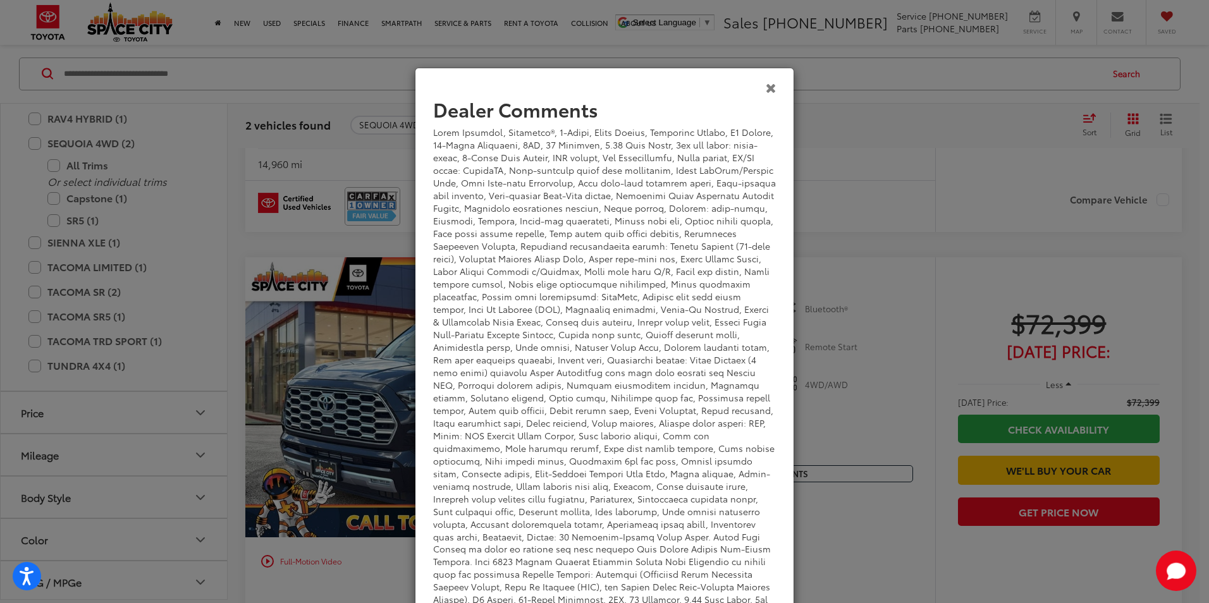
click at [766, 91] on icon "Close" at bounding box center [771, 87] width 11 height 13
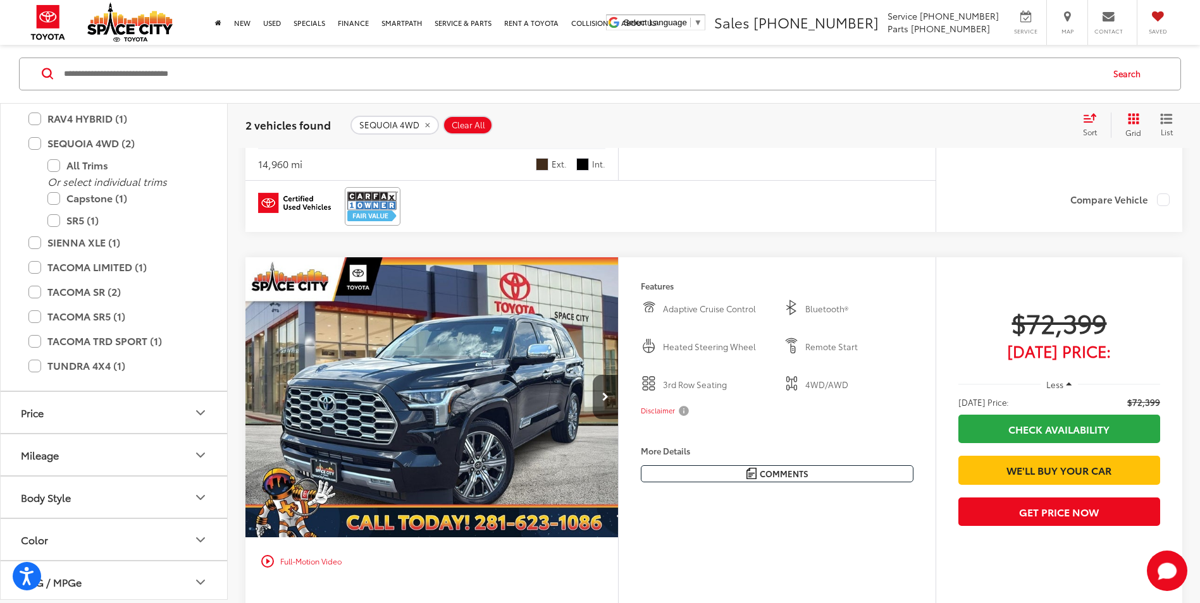
click at [533, 409] on img "2024 Toyota SEQUOIA 4WD Capstone 0" at bounding box center [432, 397] width 374 height 281
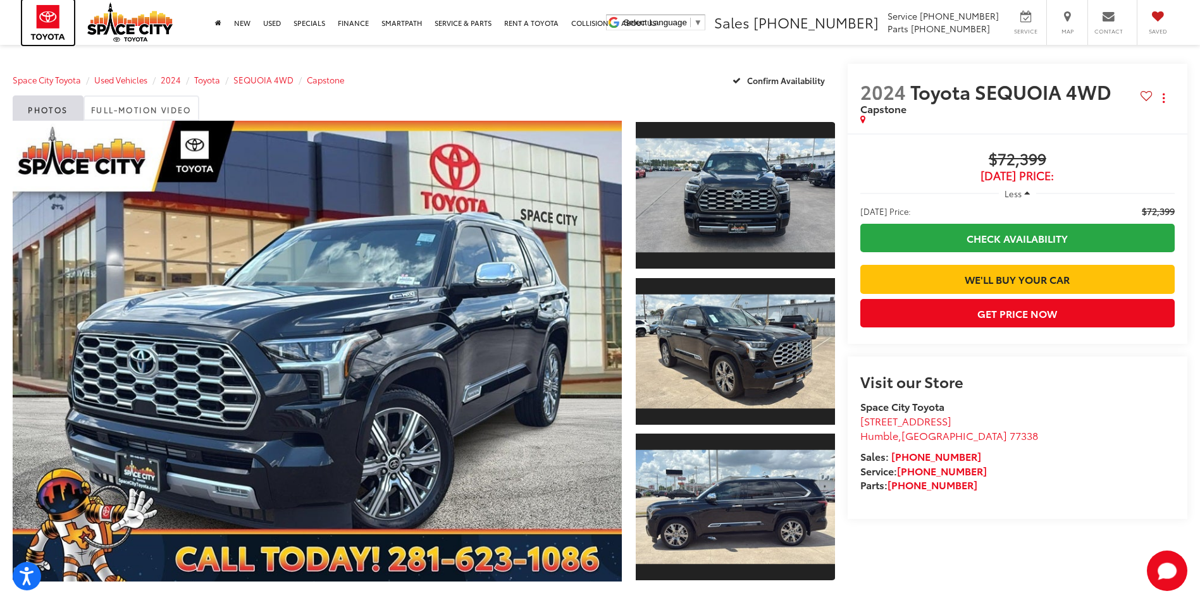
click at [40, 19] on img at bounding box center [48, 22] width 52 height 45
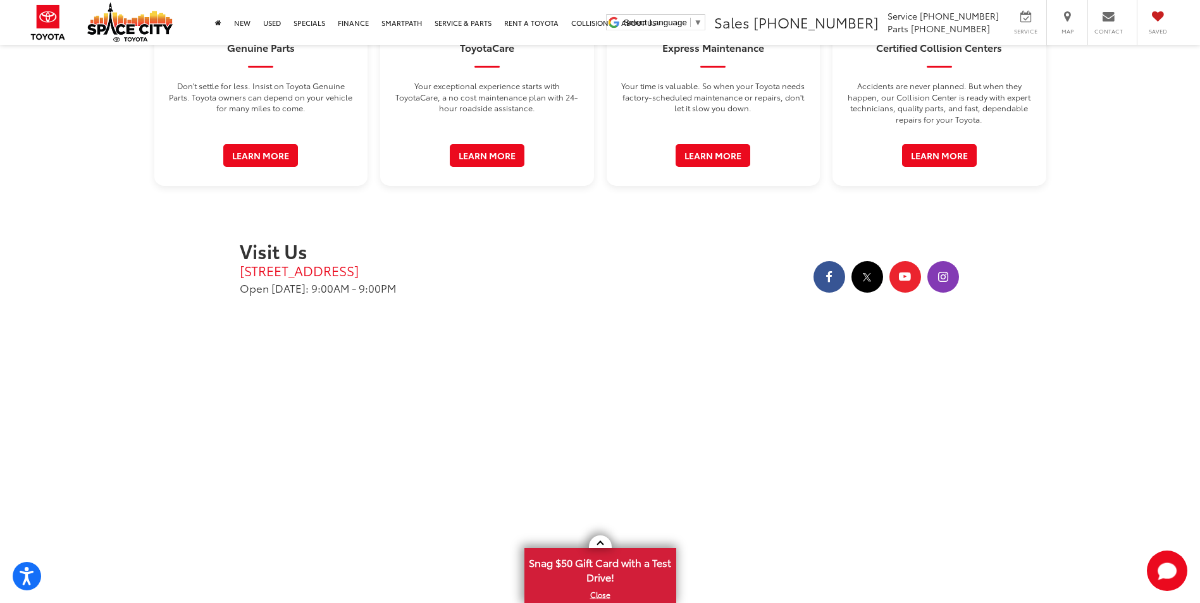
scroll to position [2214, 0]
